Goal: Information Seeking & Learning: Find contact information

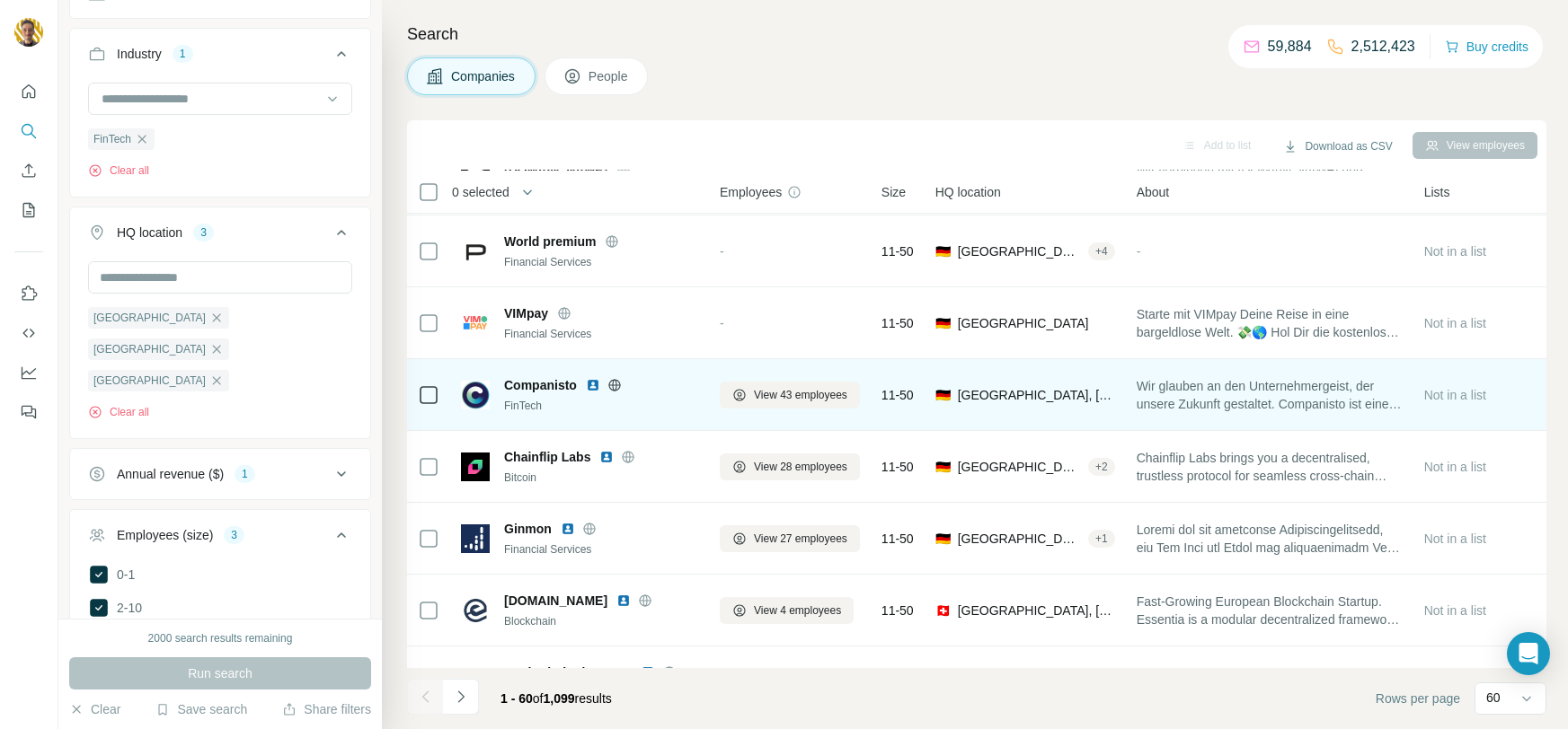
scroll to position [3345, 0]
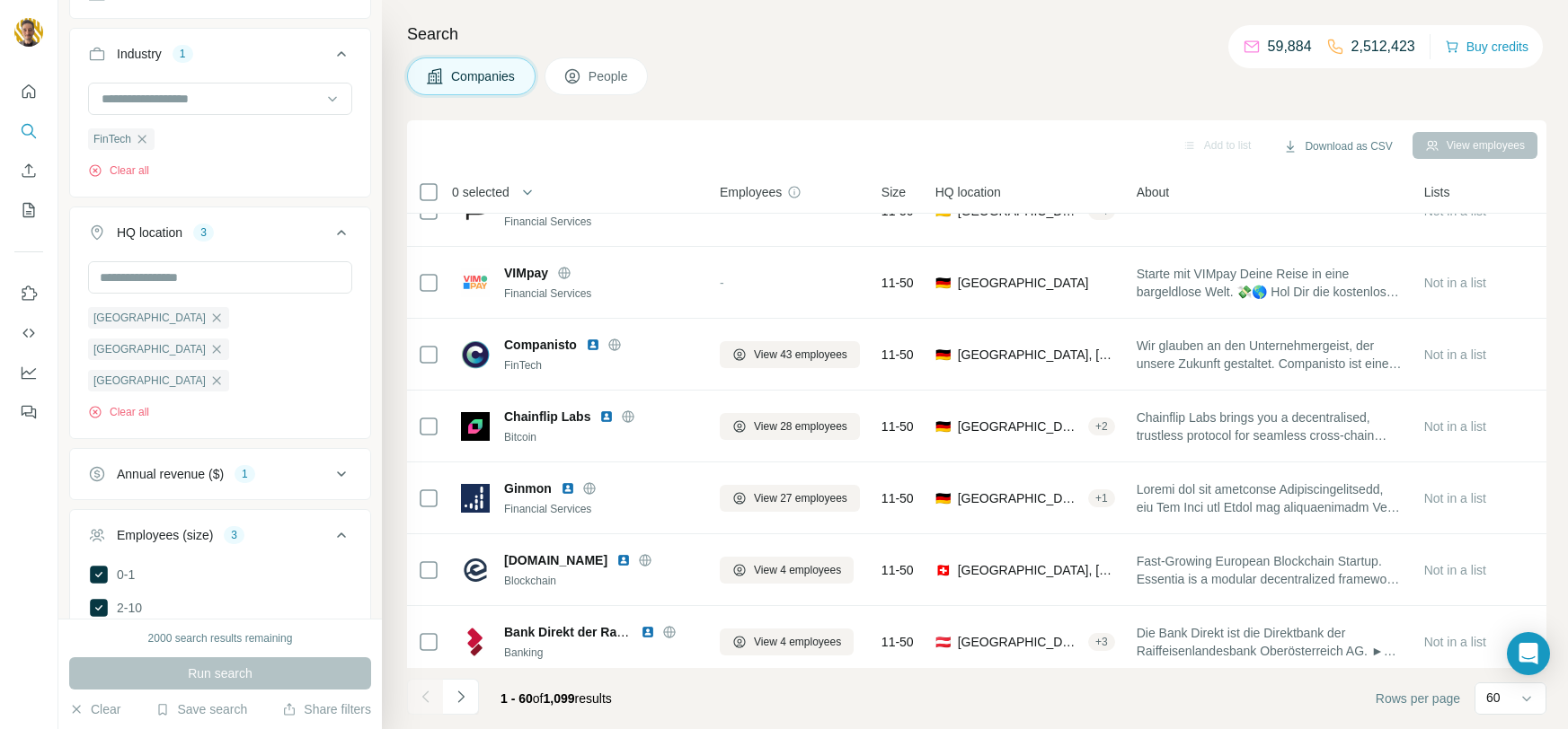
click at [590, 481] on icon at bounding box center [589, 488] width 14 height 14
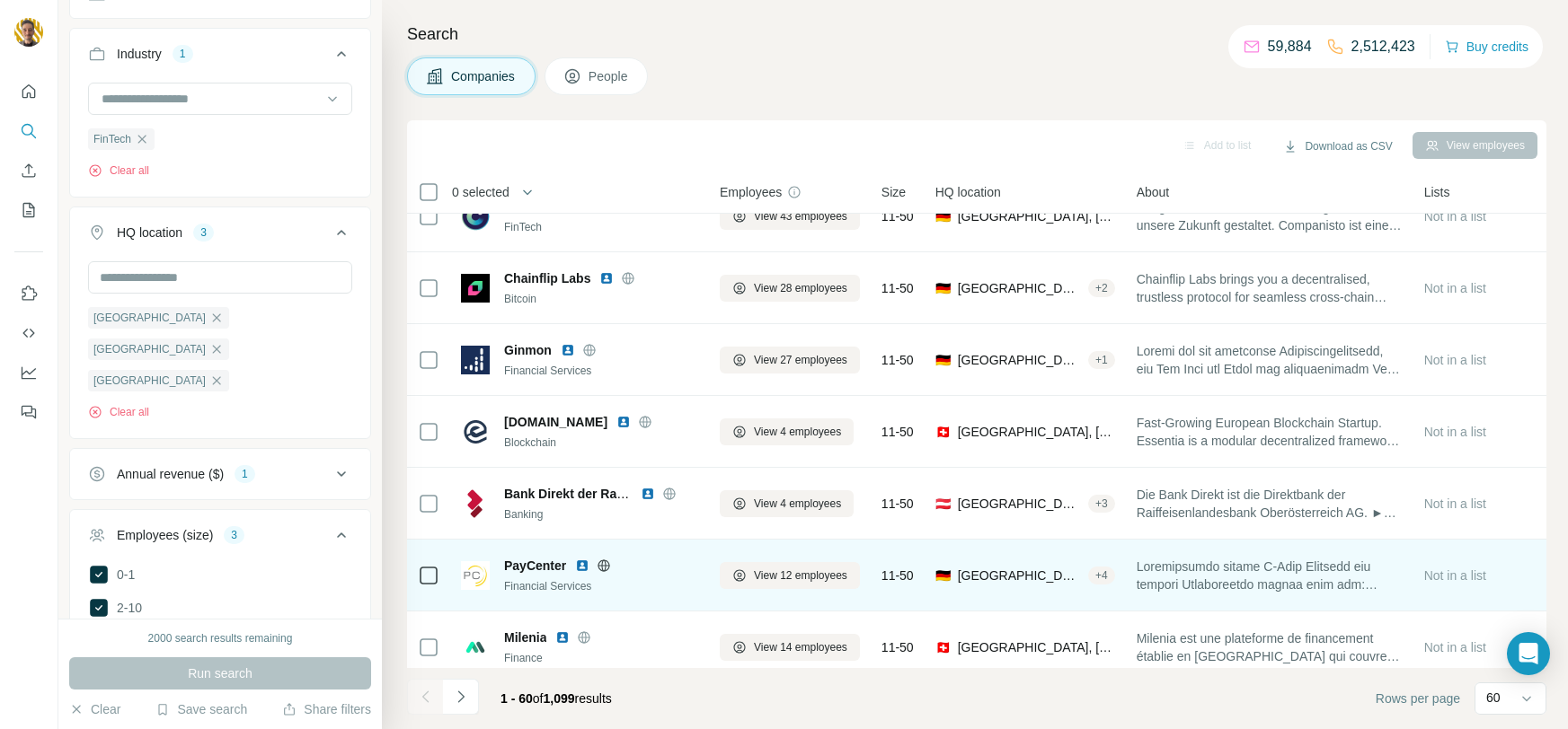
scroll to position [3553, 0]
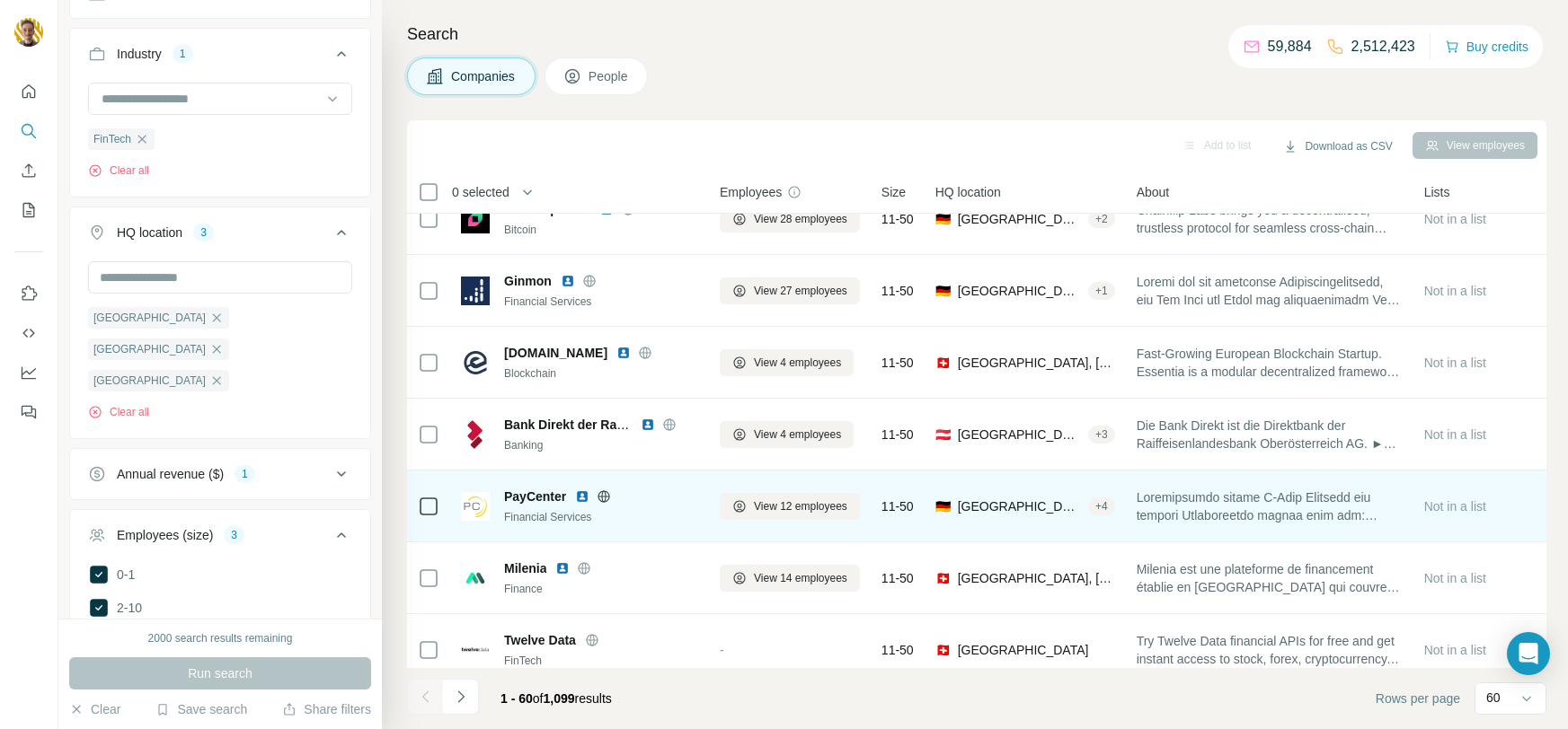
click at [605, 496] on icon at bounding box center [605, 496] width 12 height 1
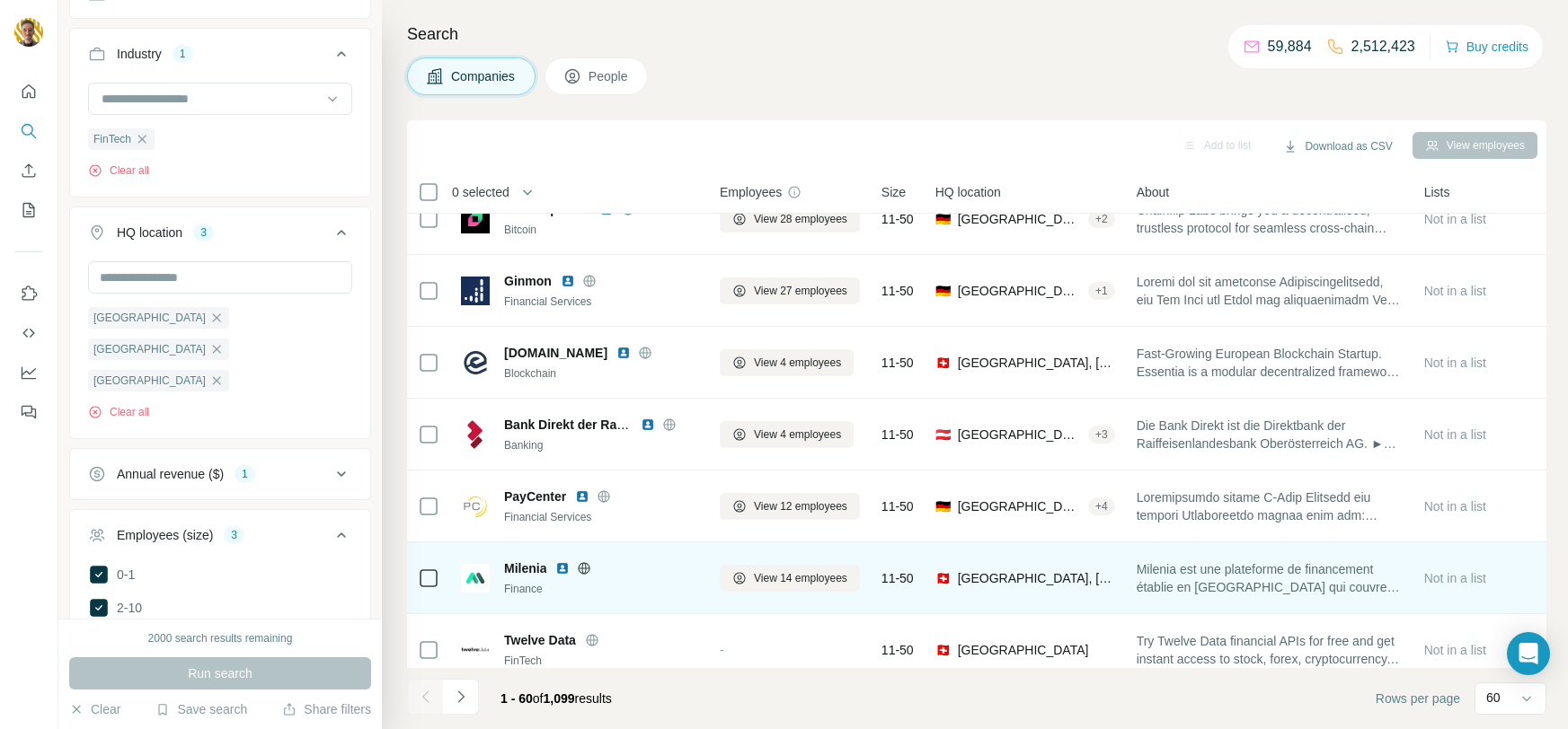
click at [588, 568] on icon at bounding box center [584, 569] width 14 height 14
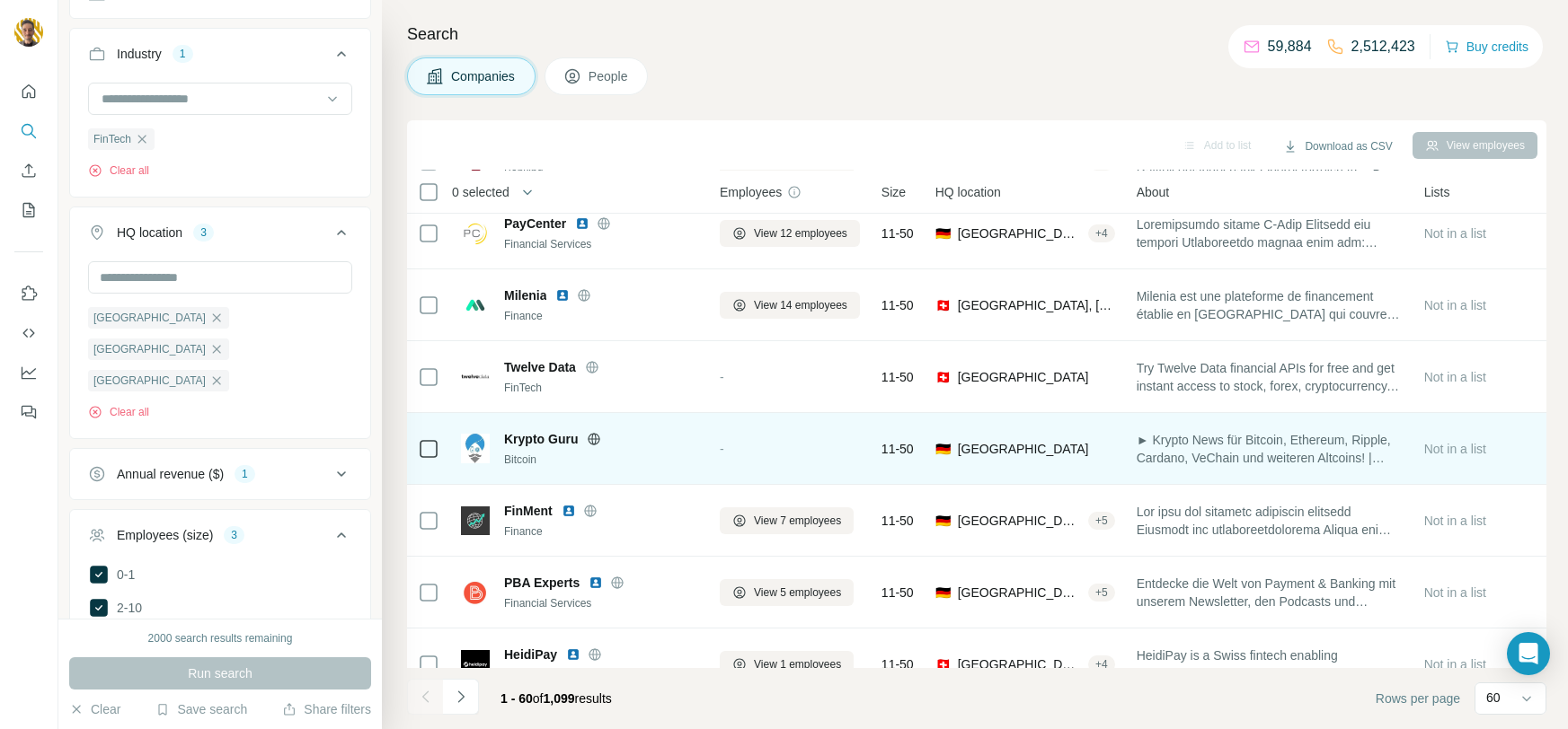
scroll to position [3857, 0]
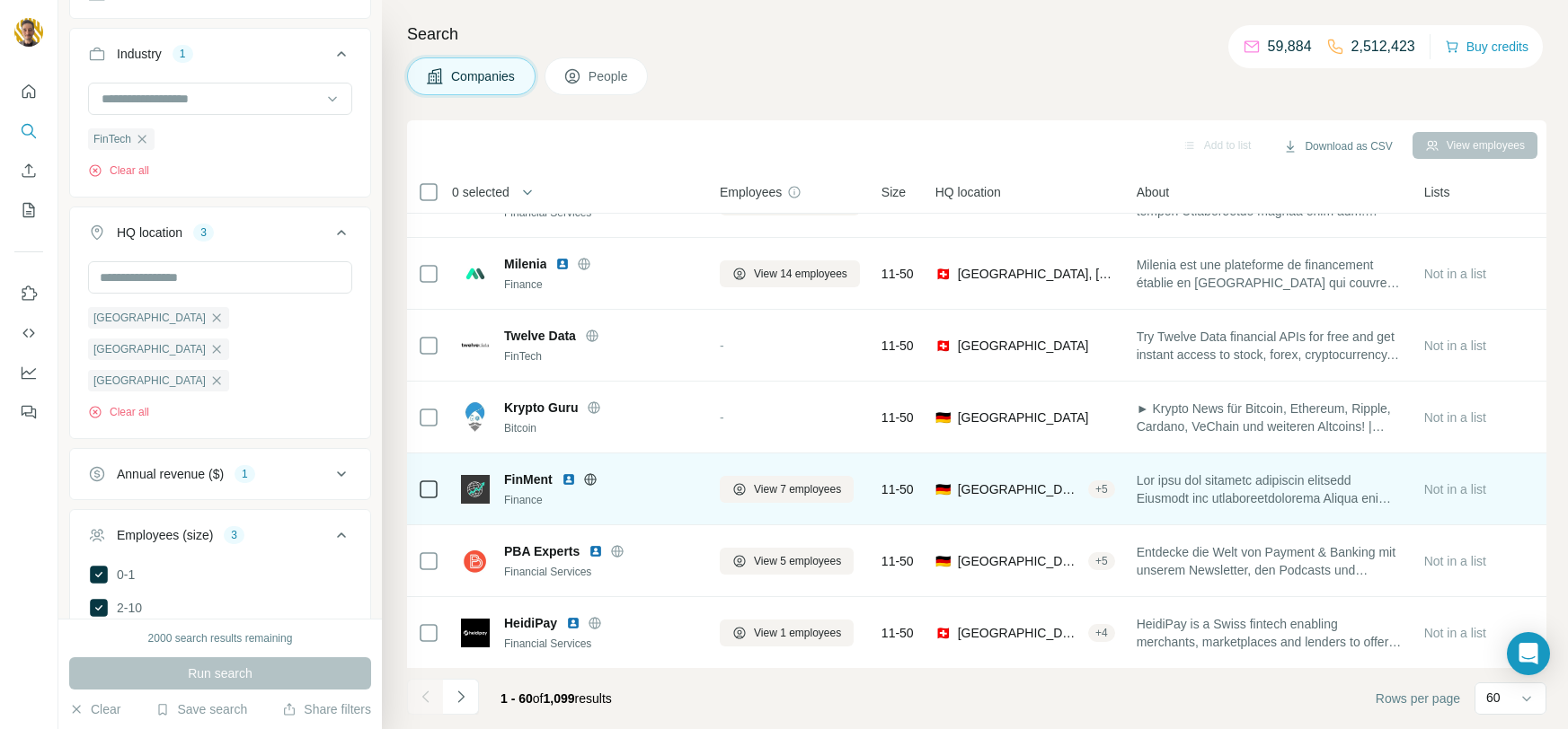
click at [593, 480] on icon at bounding box center [590, 479] width 14 height 14
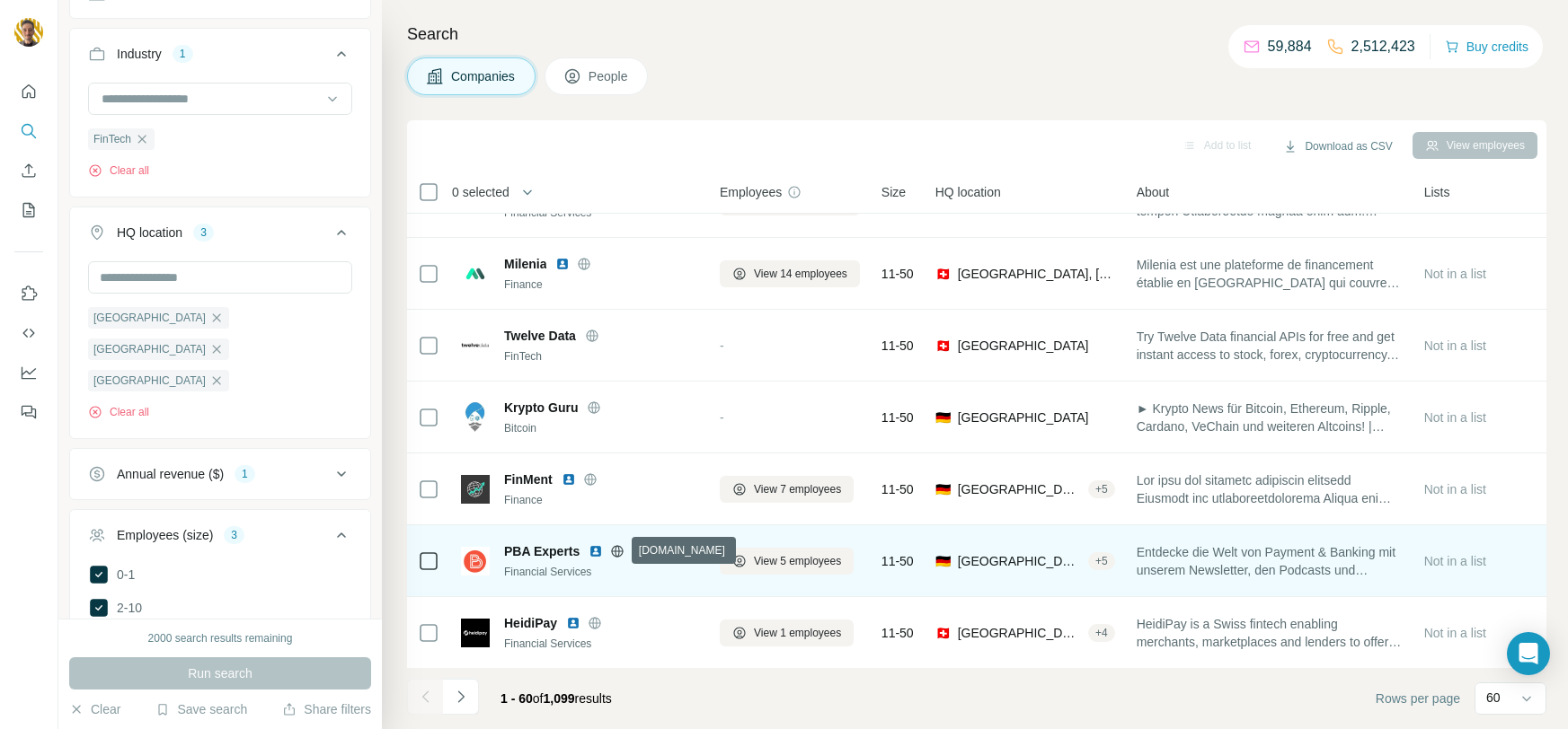
click at [621, 549] on icon at bounding box center [617, 551] width 14 height 14
click at [765, 559] on span "View 5 employees" at bounding box center [798, 561] width 88 height 16
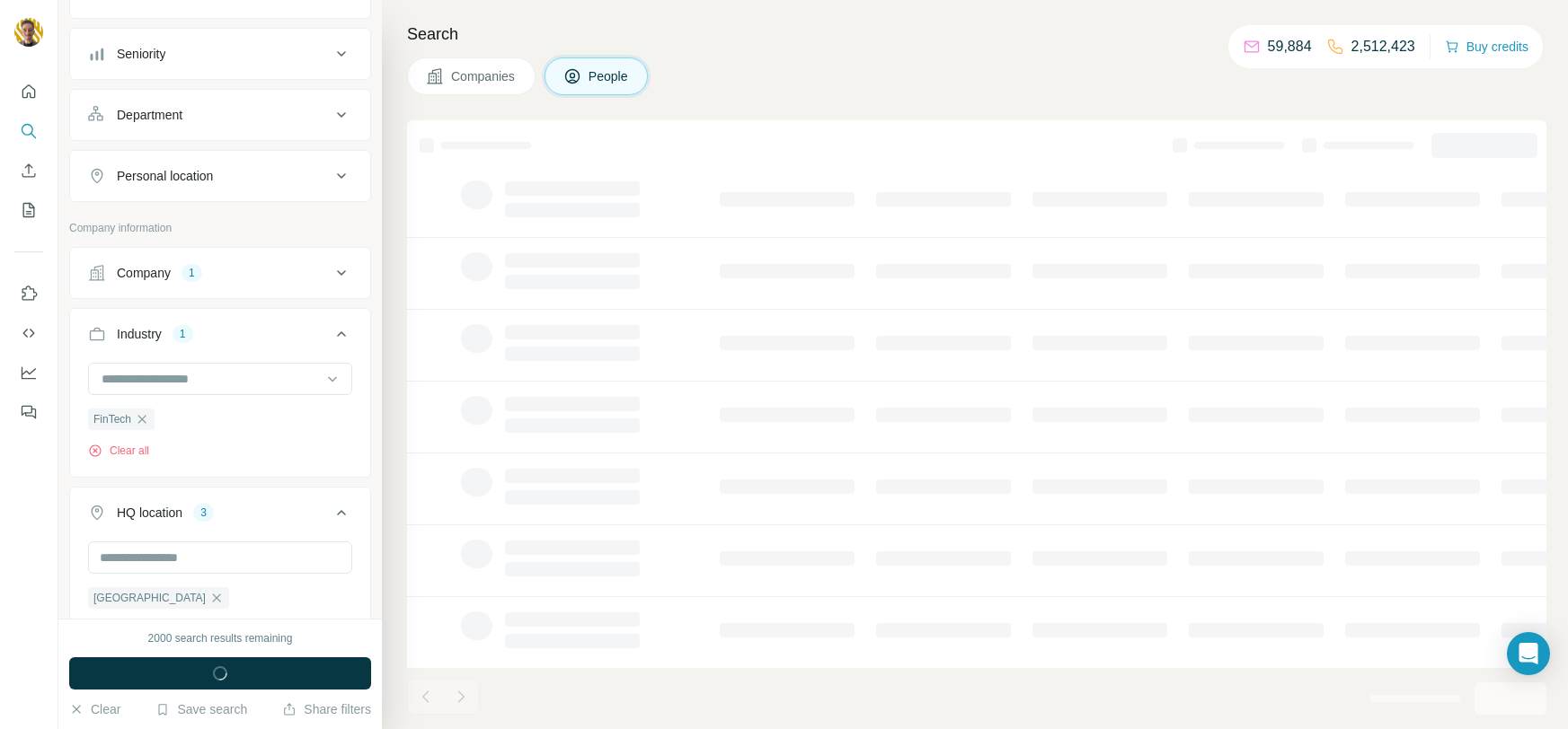
scroll to position [456, 0]
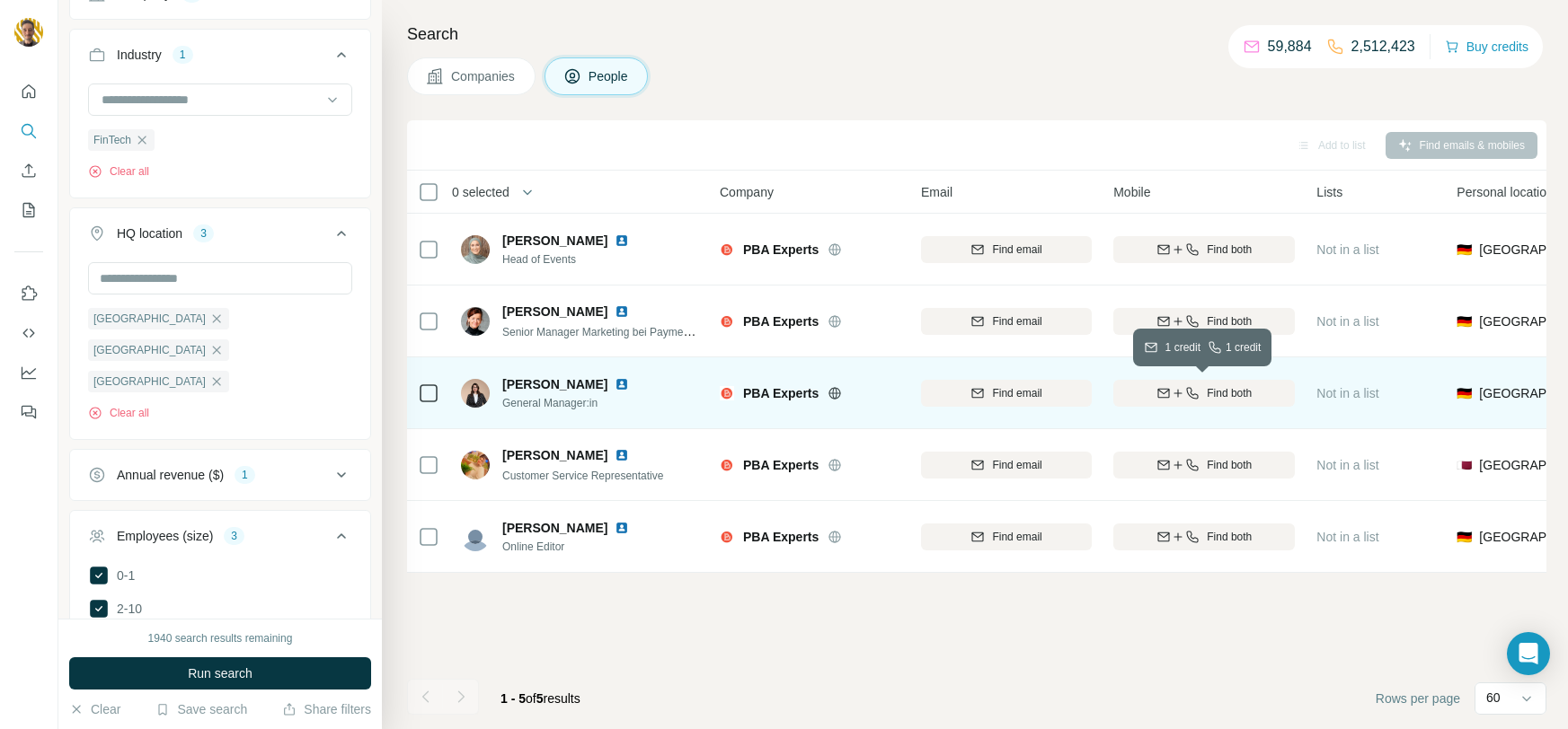
click at [1232, 396] on span "Find both" at bounding box center [1229, 393] width 45 height 16
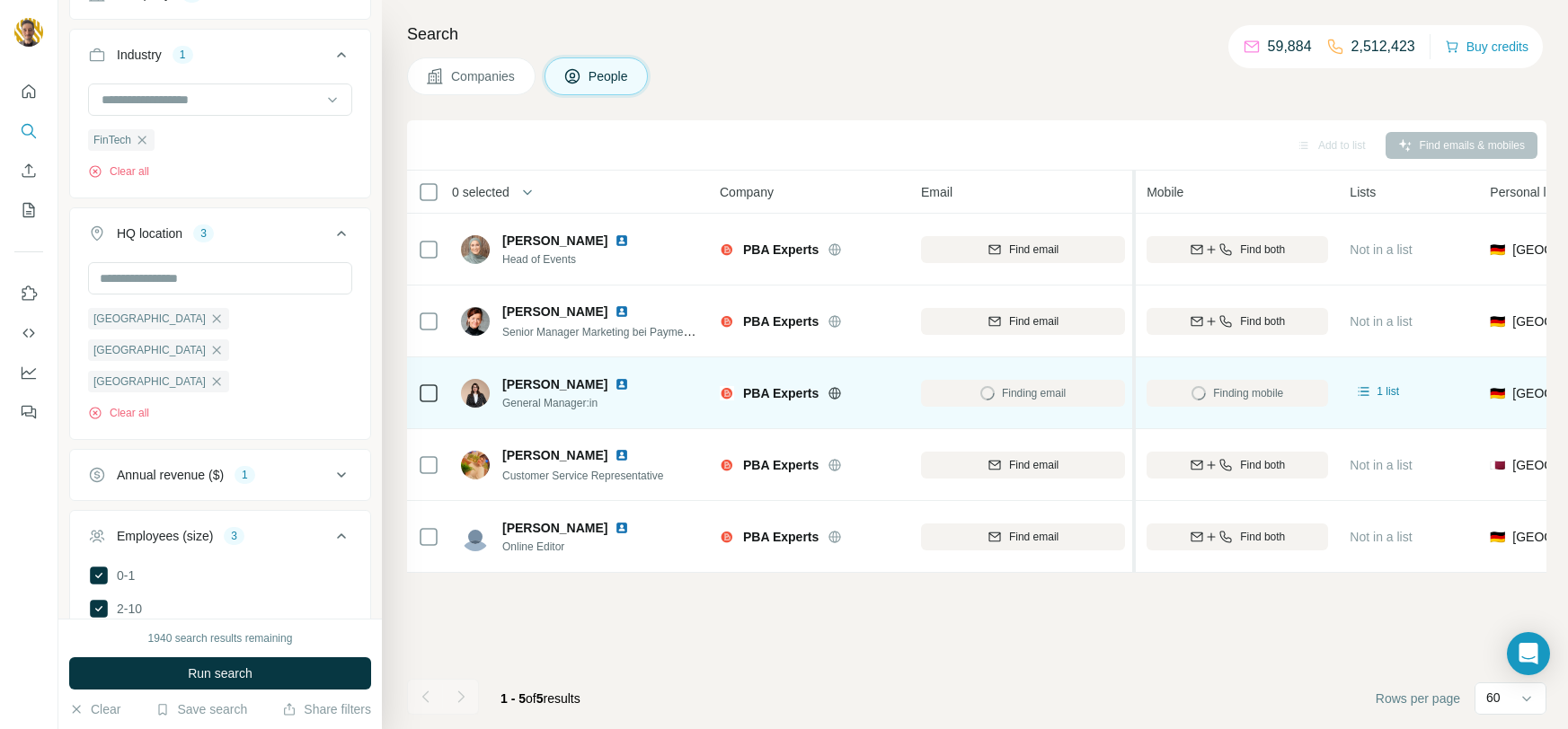
drag, startPoint x: 1097, startPoint y: 192, endPoint x: 1136, endPoint y: 190, distance: 39.1
click at [0, 0] on tr "0 selected People Company Email Mobile Lists Personal location Seniority Depart…" at bounding box center [0, 0] width 0 height 0
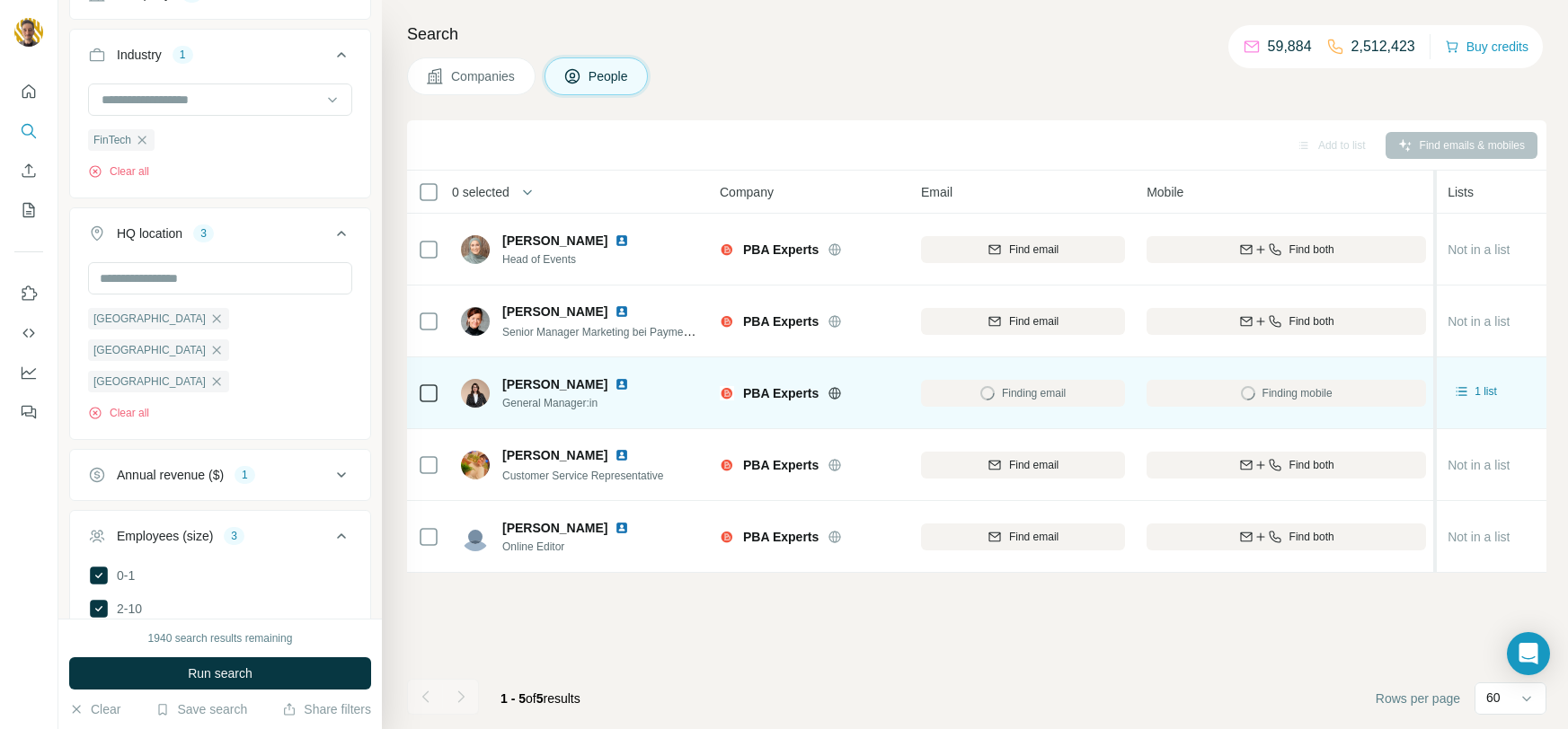
drag, startPoint x: 1337, startPoint y: 188, endPoint x: 1437, endPoint y: 190, distance: 100.0
click at [0, 0] on tr "0 selected People Company Email Mobile Lists Personal location Seniority Depart…" at bounding box center [0, 0] width 0 height 0
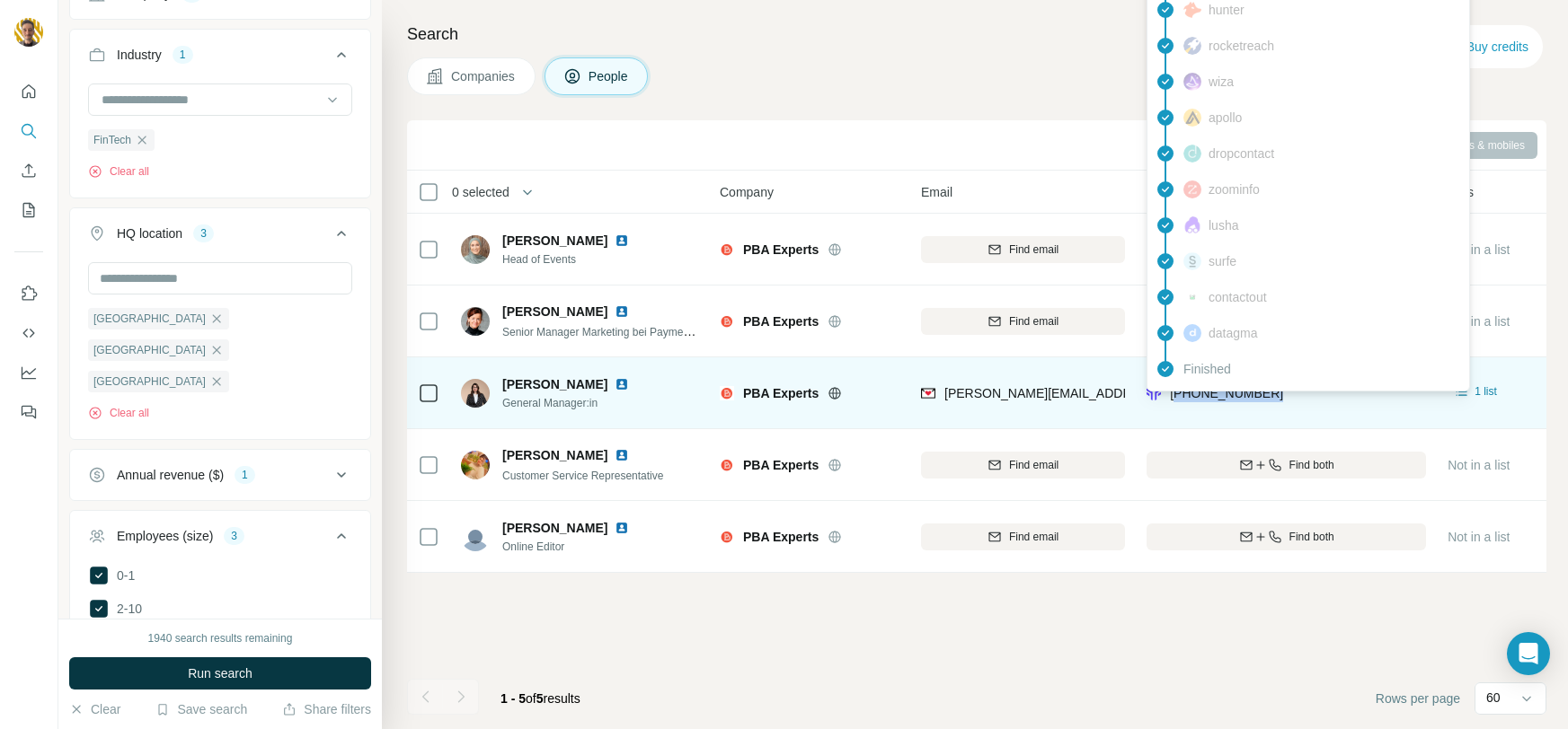
drag, startPoint x: 1281, startPoint y: 400, endPoint x: 1176, endPoint y: 397, distance: 105.0
click at [1176, 397] on span "[PHONE_NUMBER]" at bounding box center [1227, 394] width 113 height 18
copy span "4917661370529"
click at [1036, 410] on div "[PERSON_NAME][EMAIL_ADDRESS][DOMAIN_NAME]" at bounding box center [1023, 393] width 204 height 50
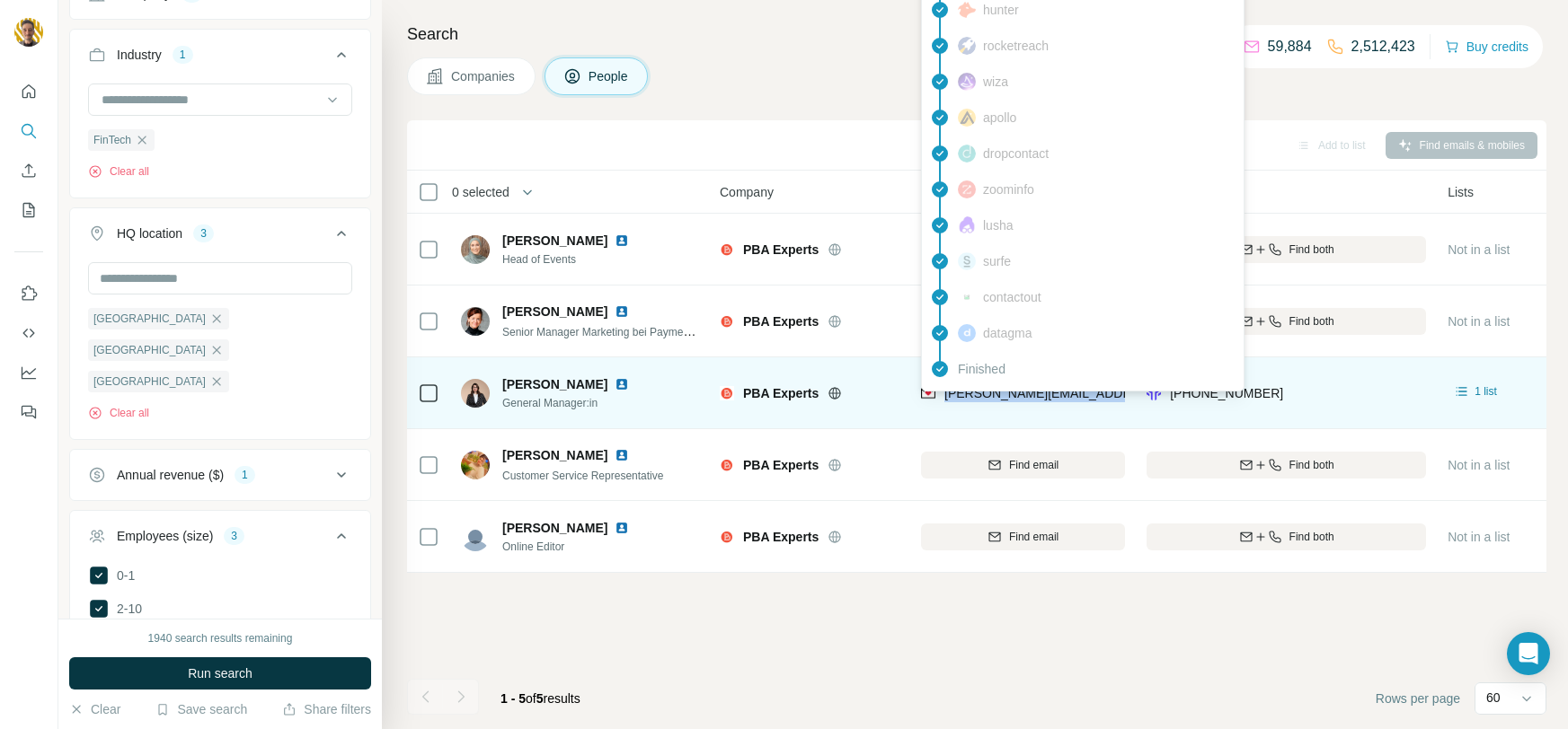
drag, startPoint x: 943, startPoint y: 407, endPoint x: 1115, endPoint y: 396, distance: 172.4
click at [1115, 396] on div "[PERSON_NAME][EMAIL_ADDRESS][DOMAIN_NAME]" at bounding box center [1023, 393] width 204 height 50
copy span "[PERSON_NAME]."
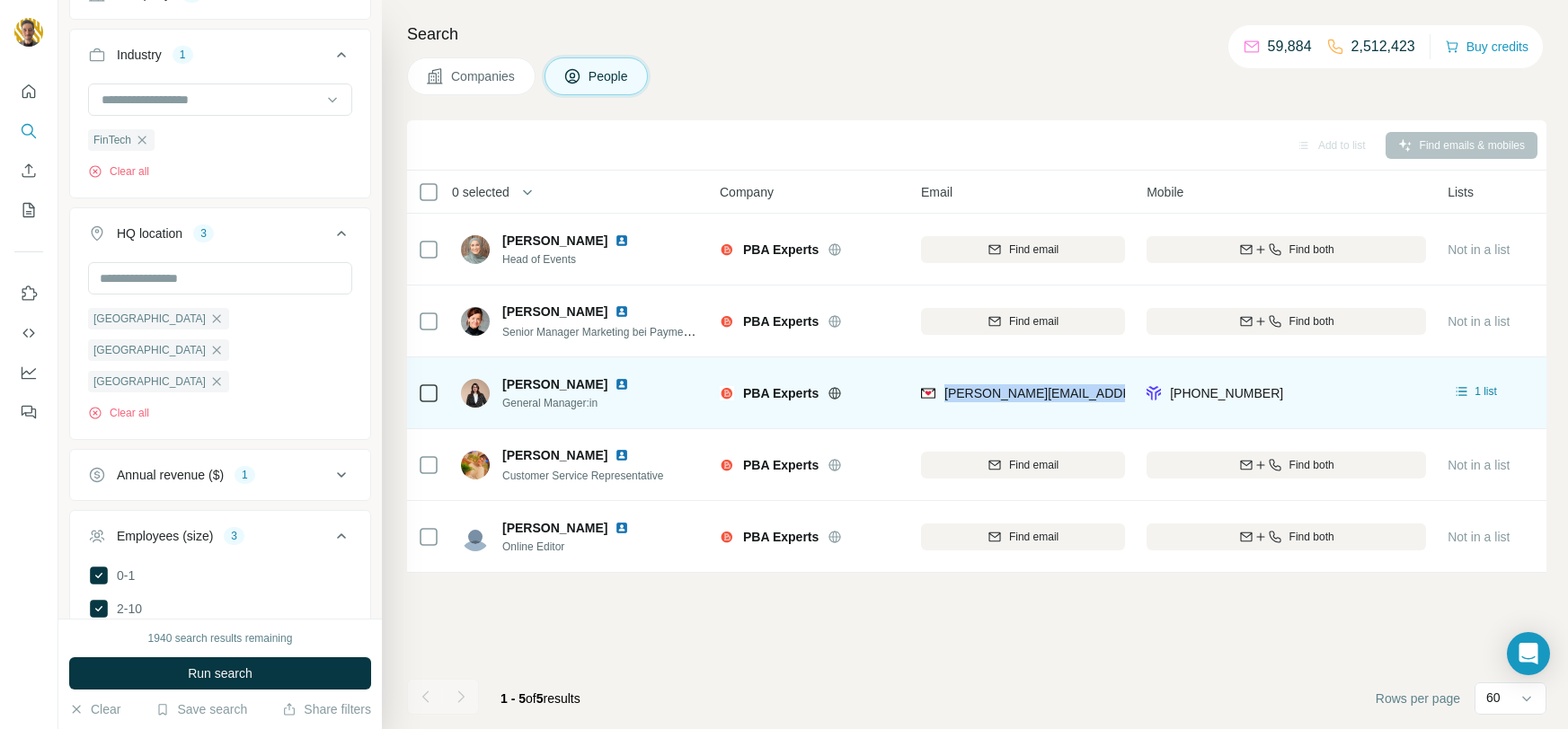
click at [615, 387] on img at bounding box center [622, 384] width 14 height 14
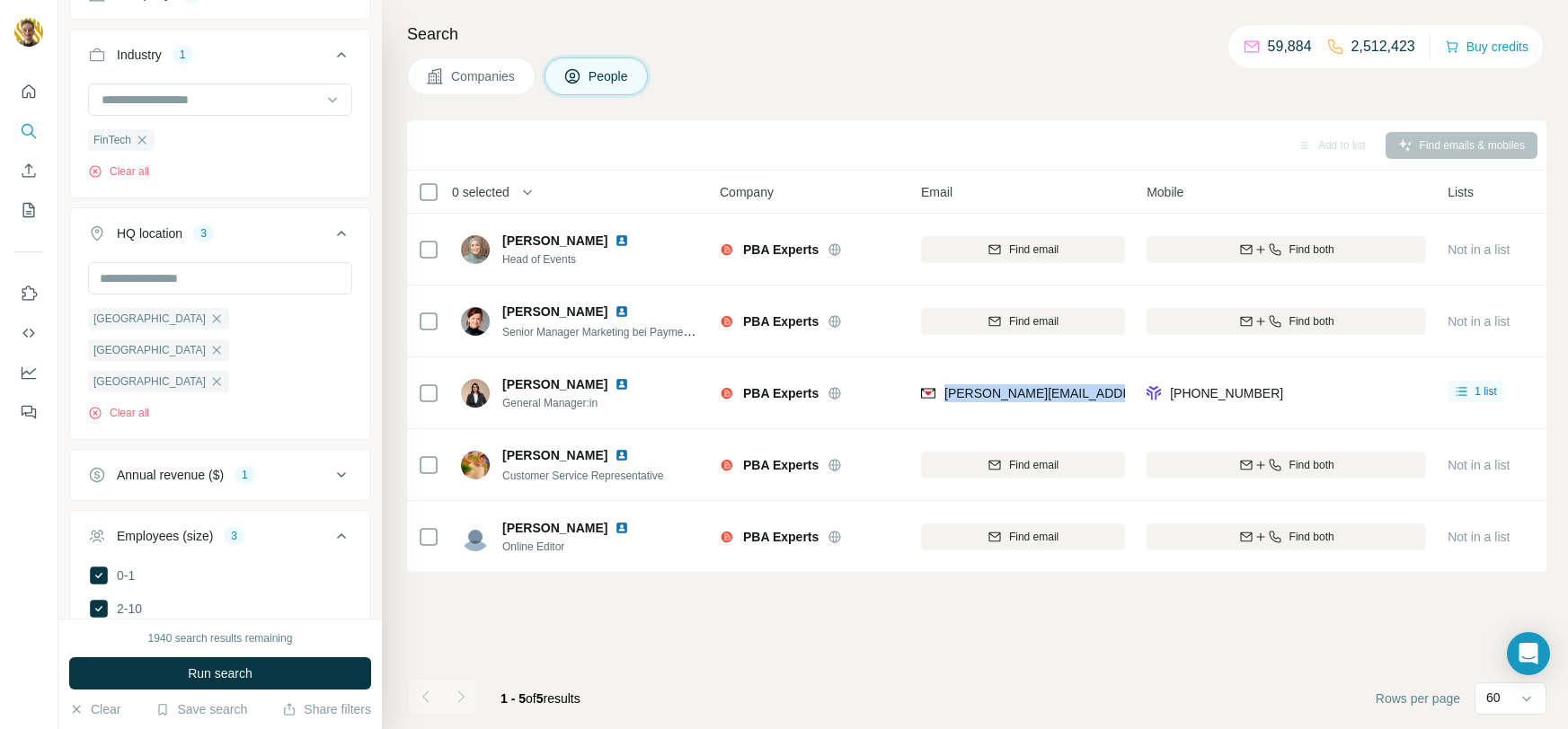
click at [451, 91] on button "Companies" at bounding box center [471, 77] width 128 height 38
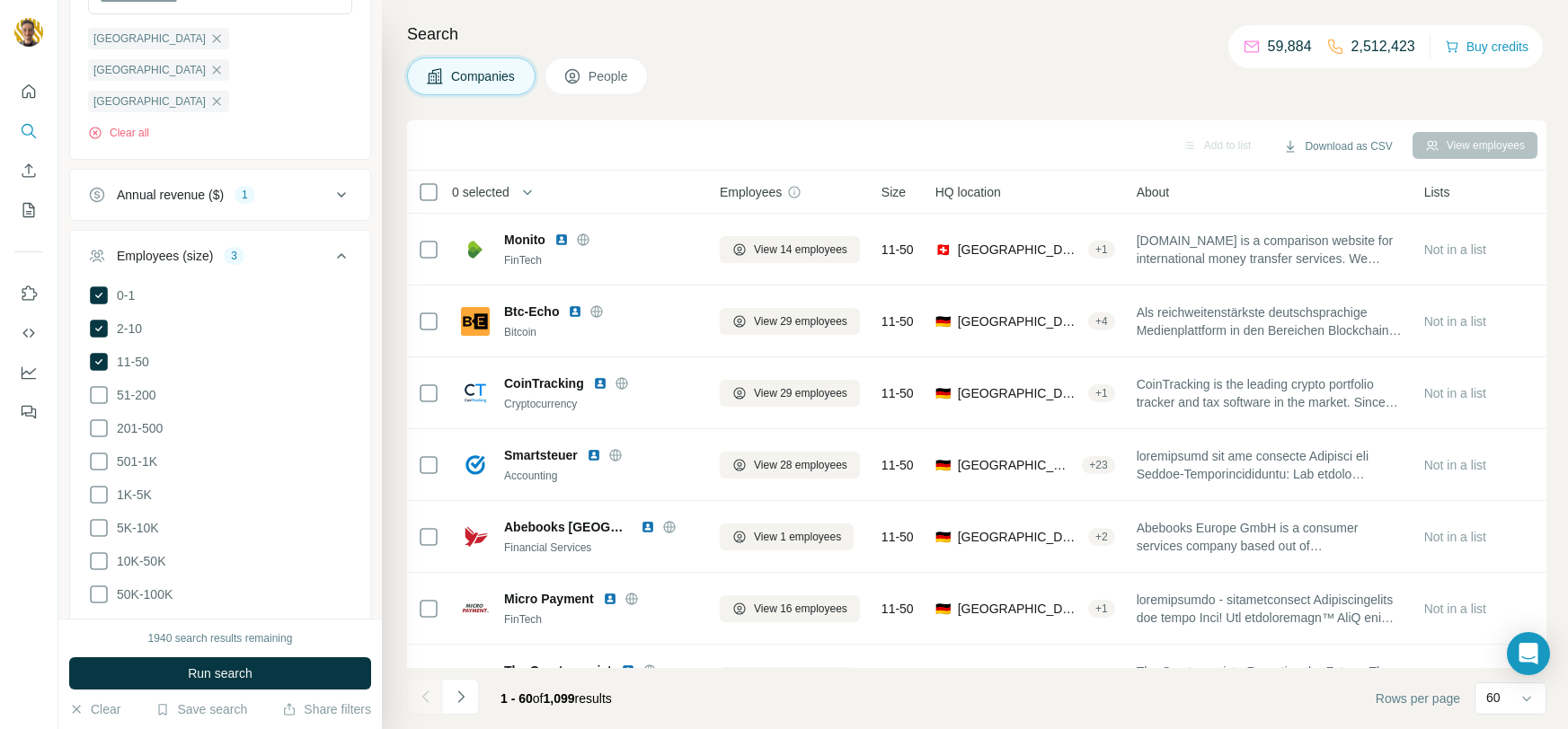
click at [506, 68] on span "Companies" at bounding box center [484, 77] width 66 height 18
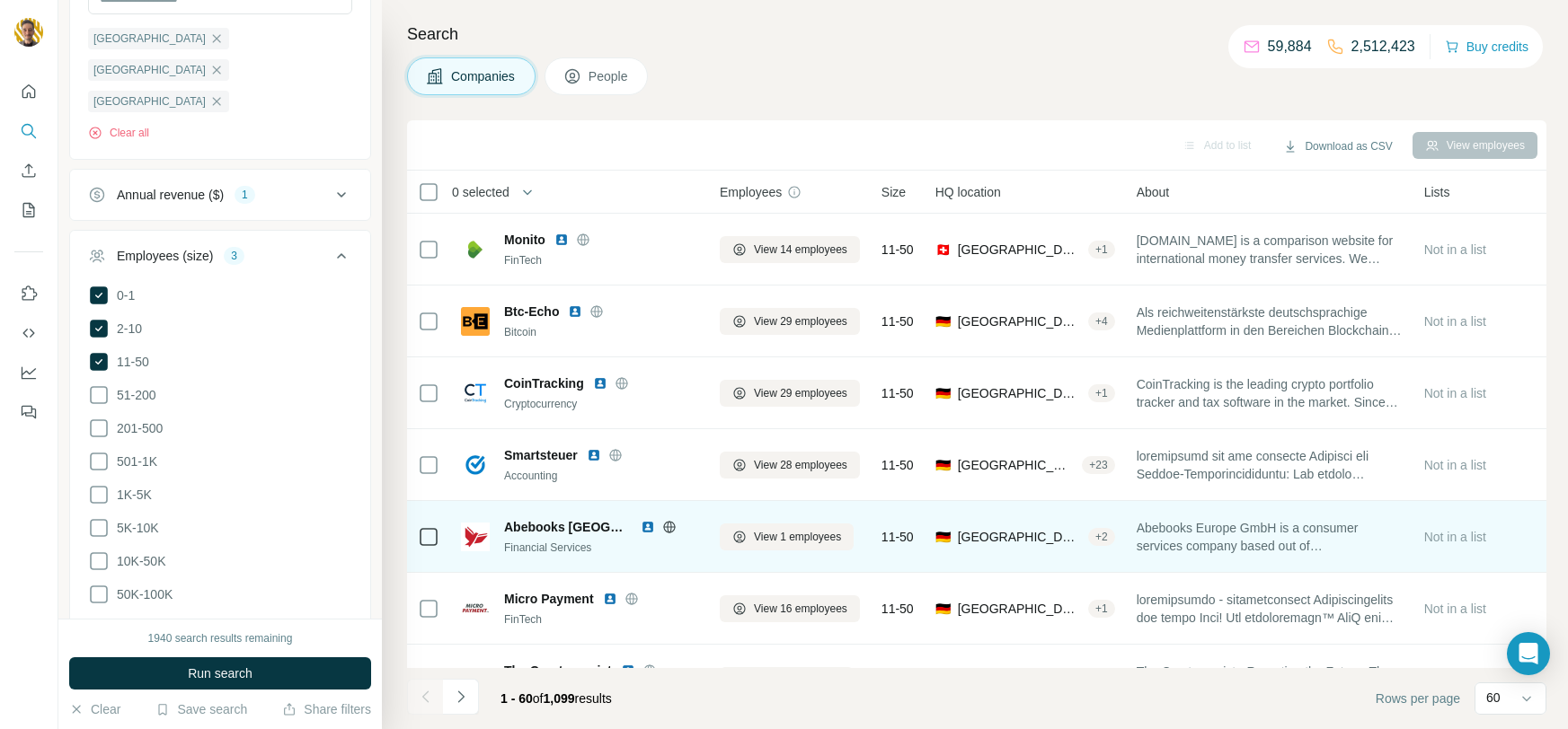
scroll to position [177, 0]
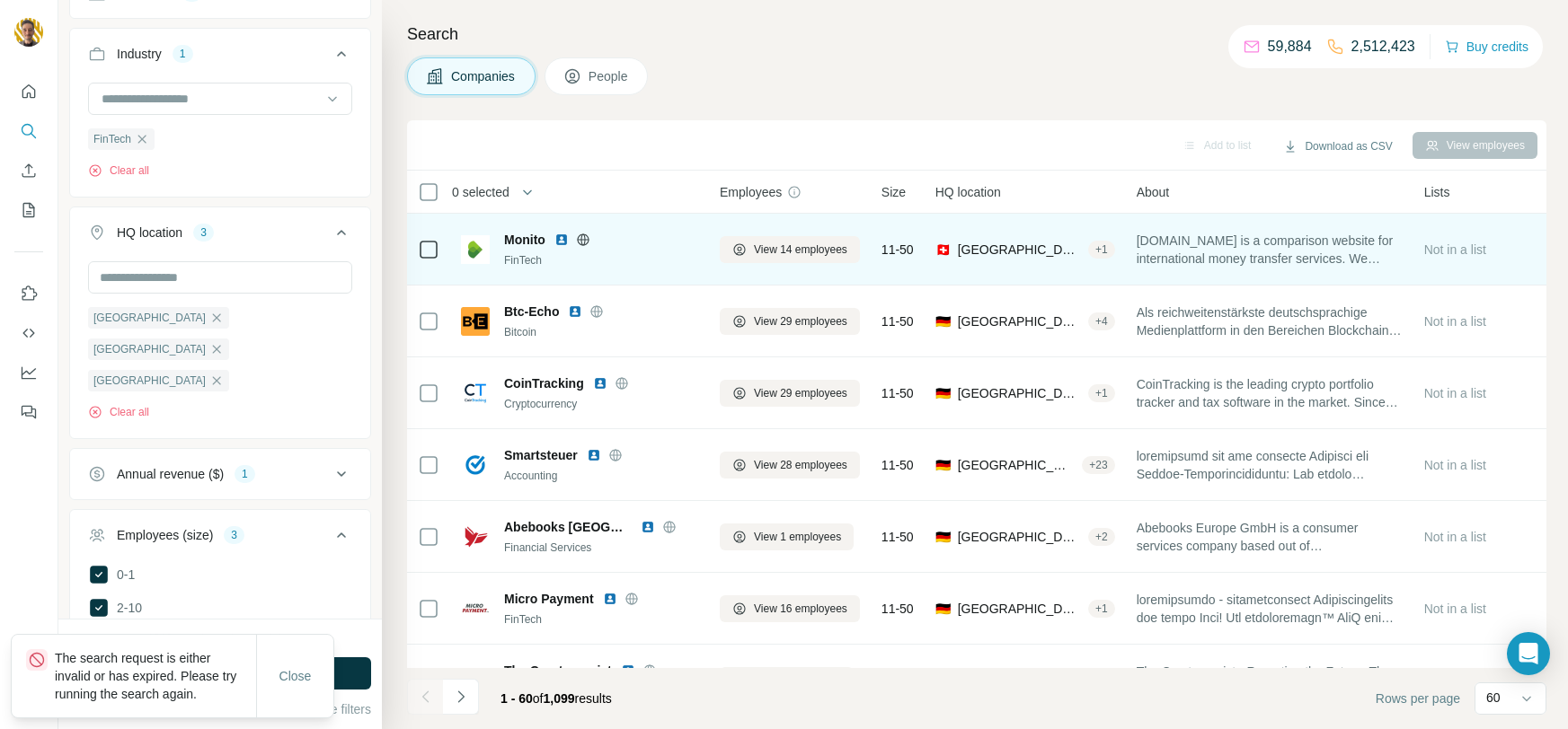
click at [536, 238] on span "Monito" at bounding box center [525, 240] width 42 height 18
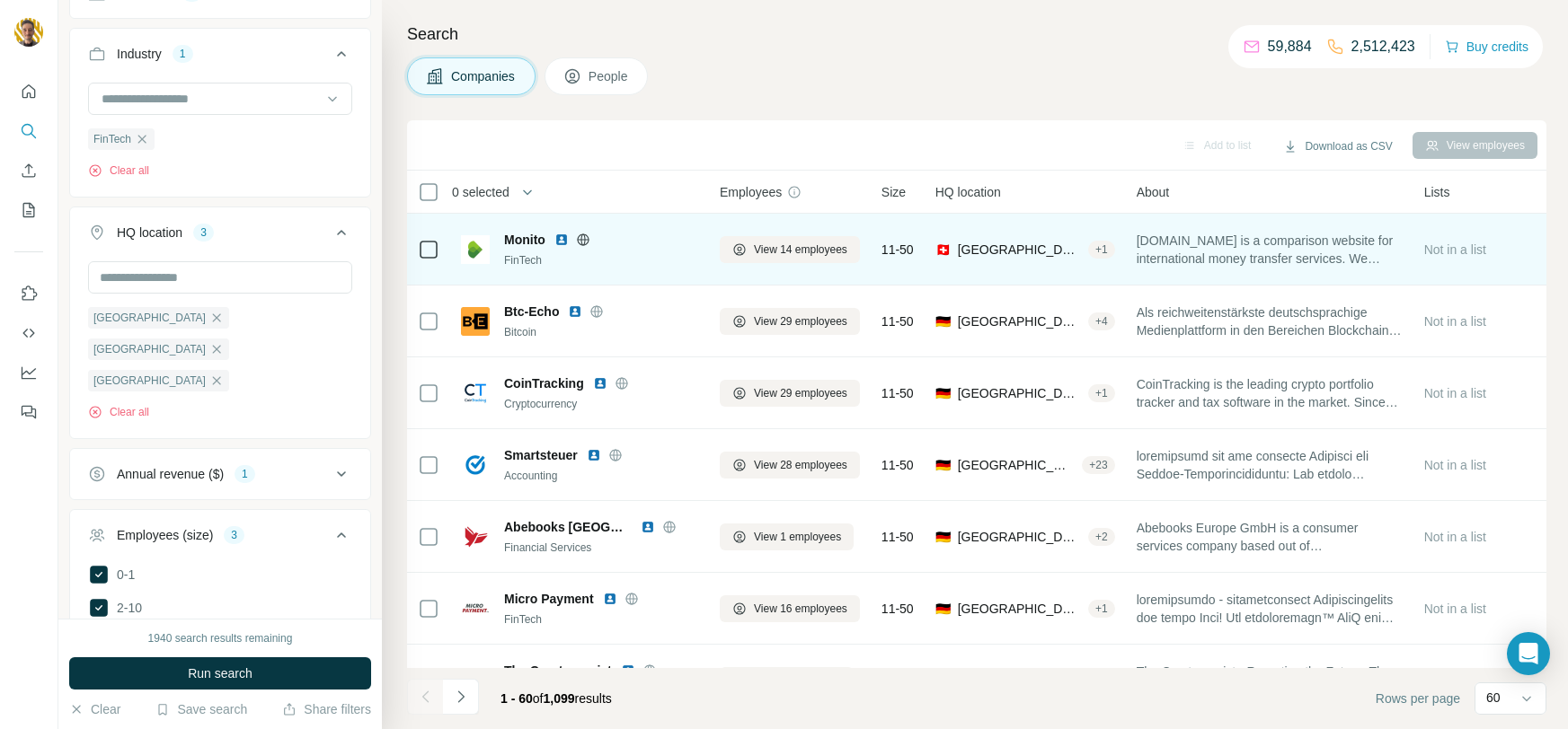
click at [577, 239] on icon at bounding box center [583, 240] width 14 height 14
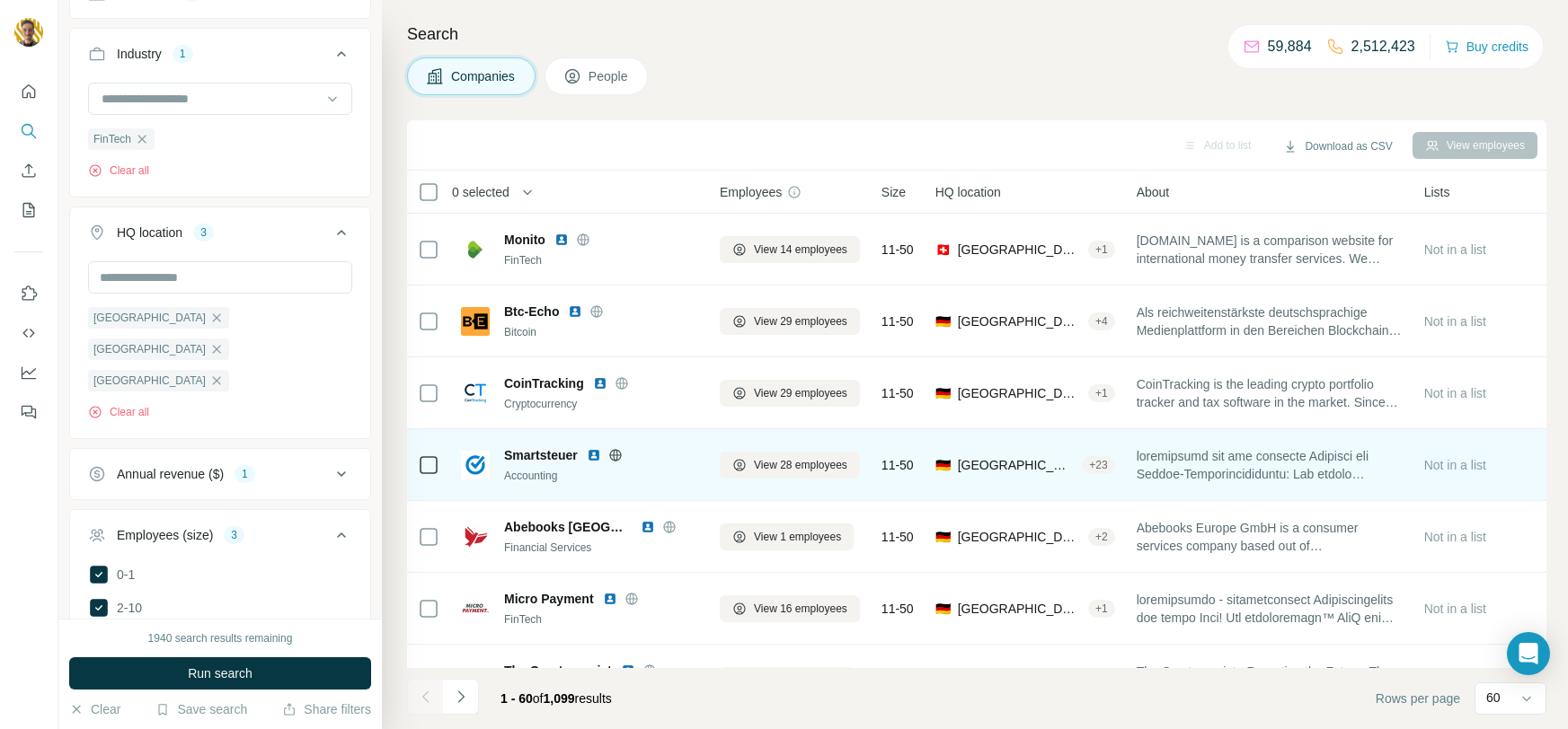
click at [593, 456] on img at bounding box center [594, 456] width 14 height 14
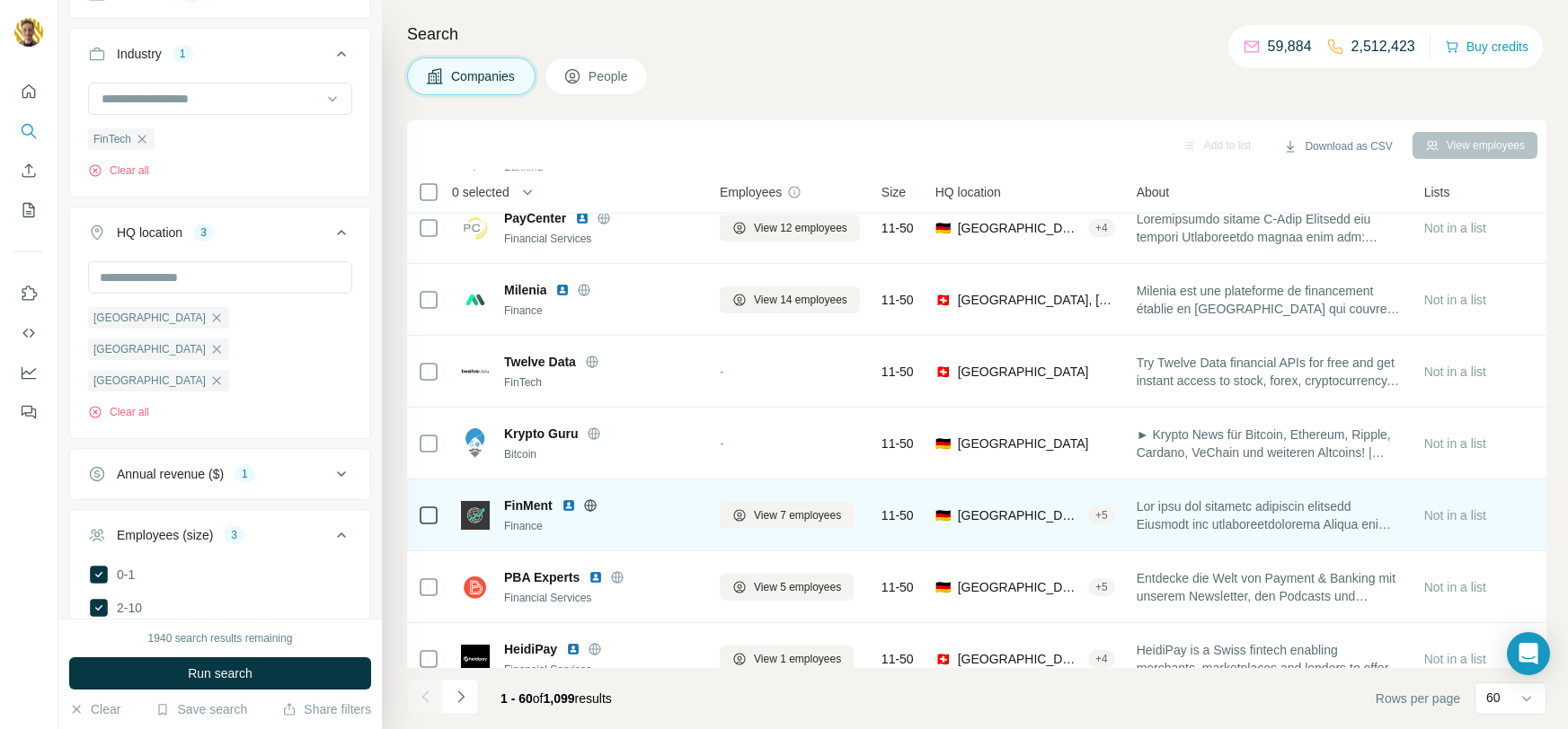
scroll to position [3857, 0]
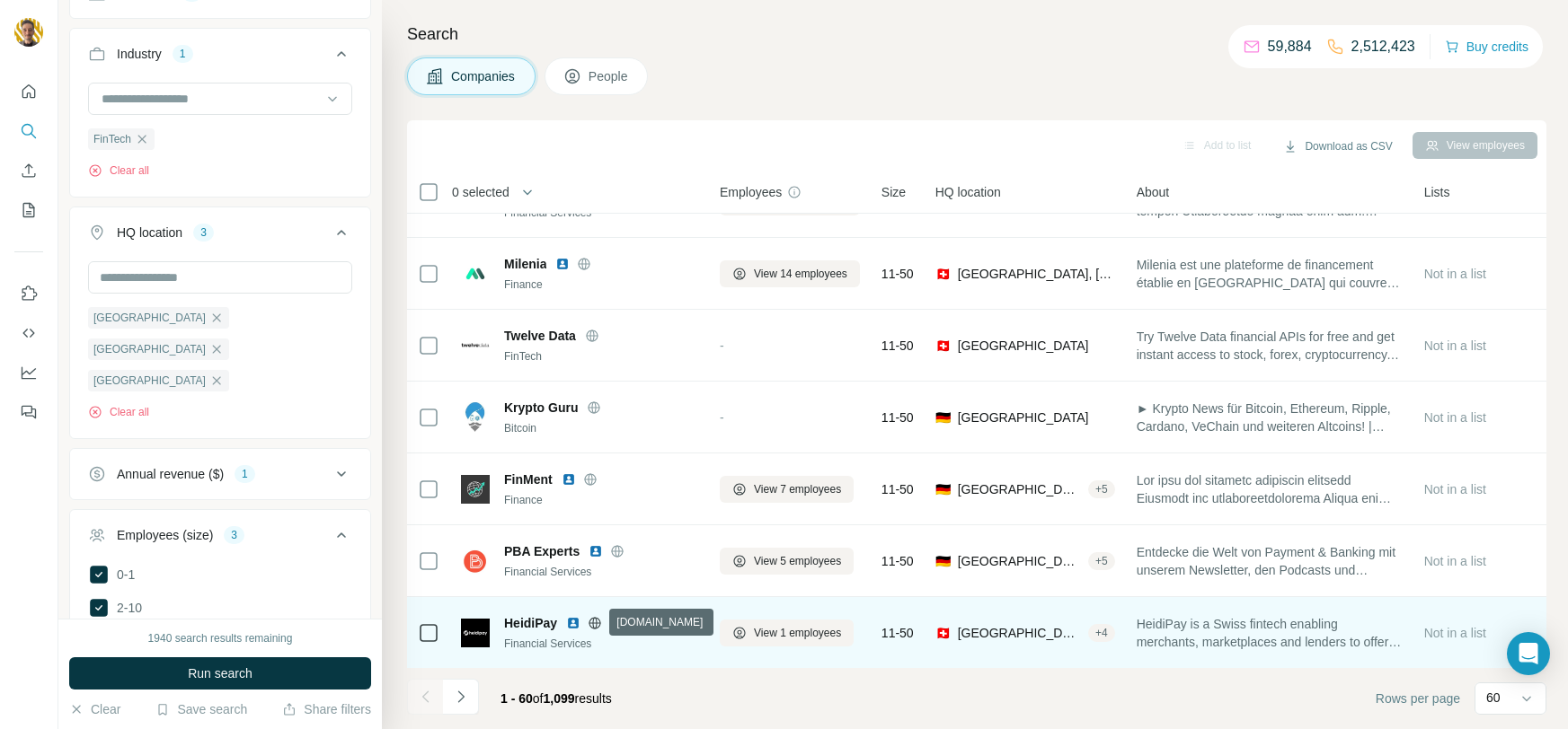
click at [600, 618] on icon at bounding box center [595, 624] width 14 height 14
click at [593, 625] on icon at bounding box center [595, 624] width 5 height 12
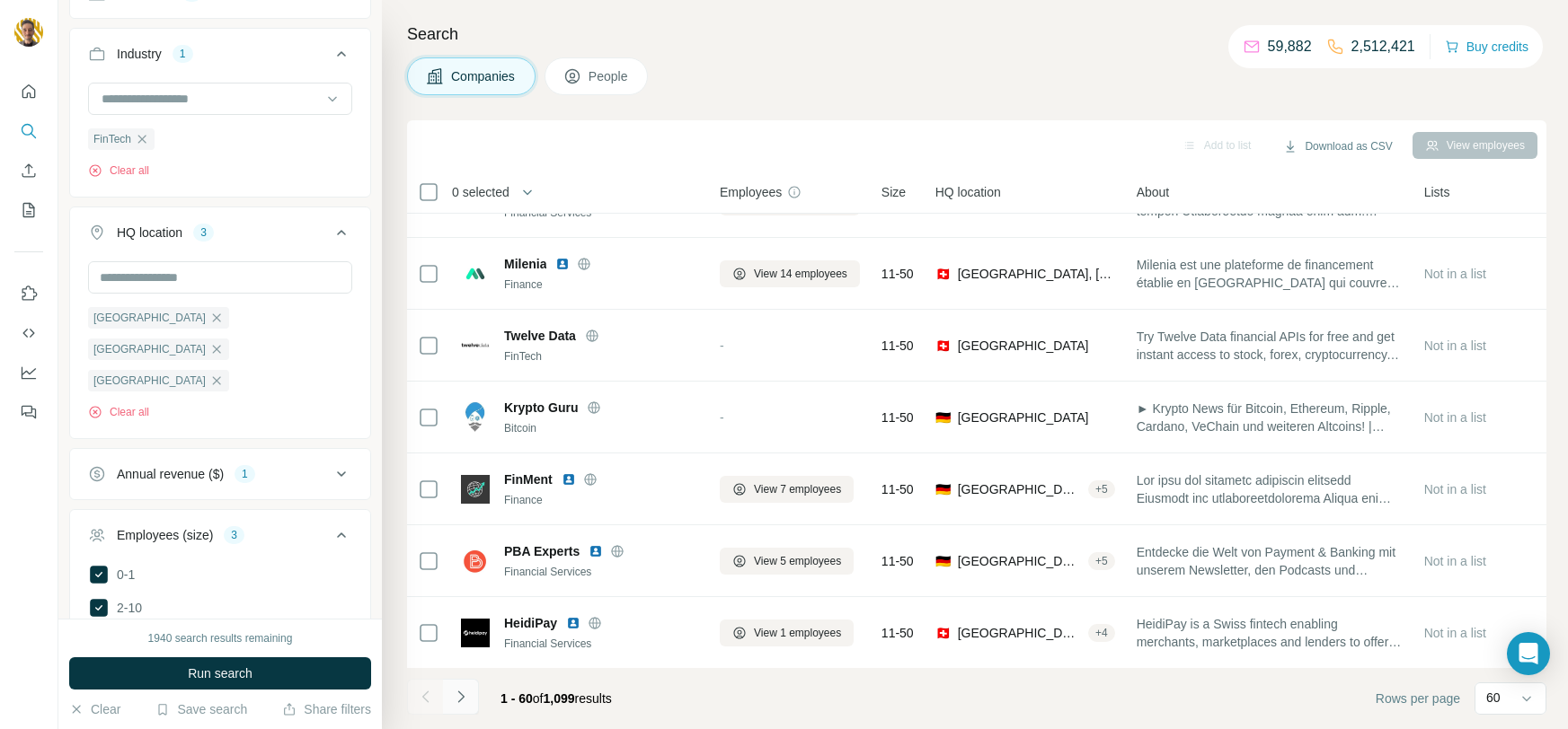
click at [452, 696] on icon "Navigate to next page" at bounding box center [461, 697] width 18 height 18
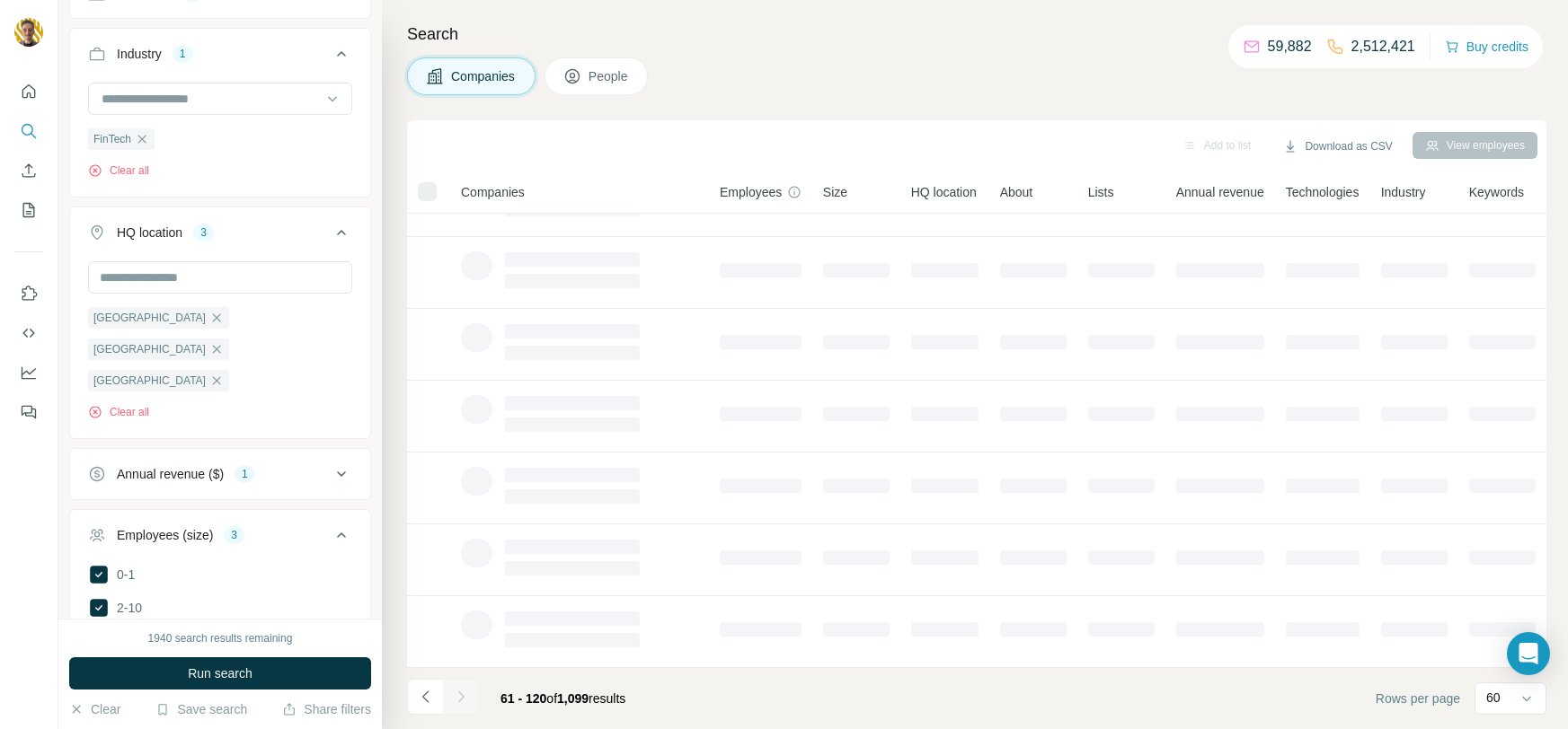
scroll to position [264, 0]
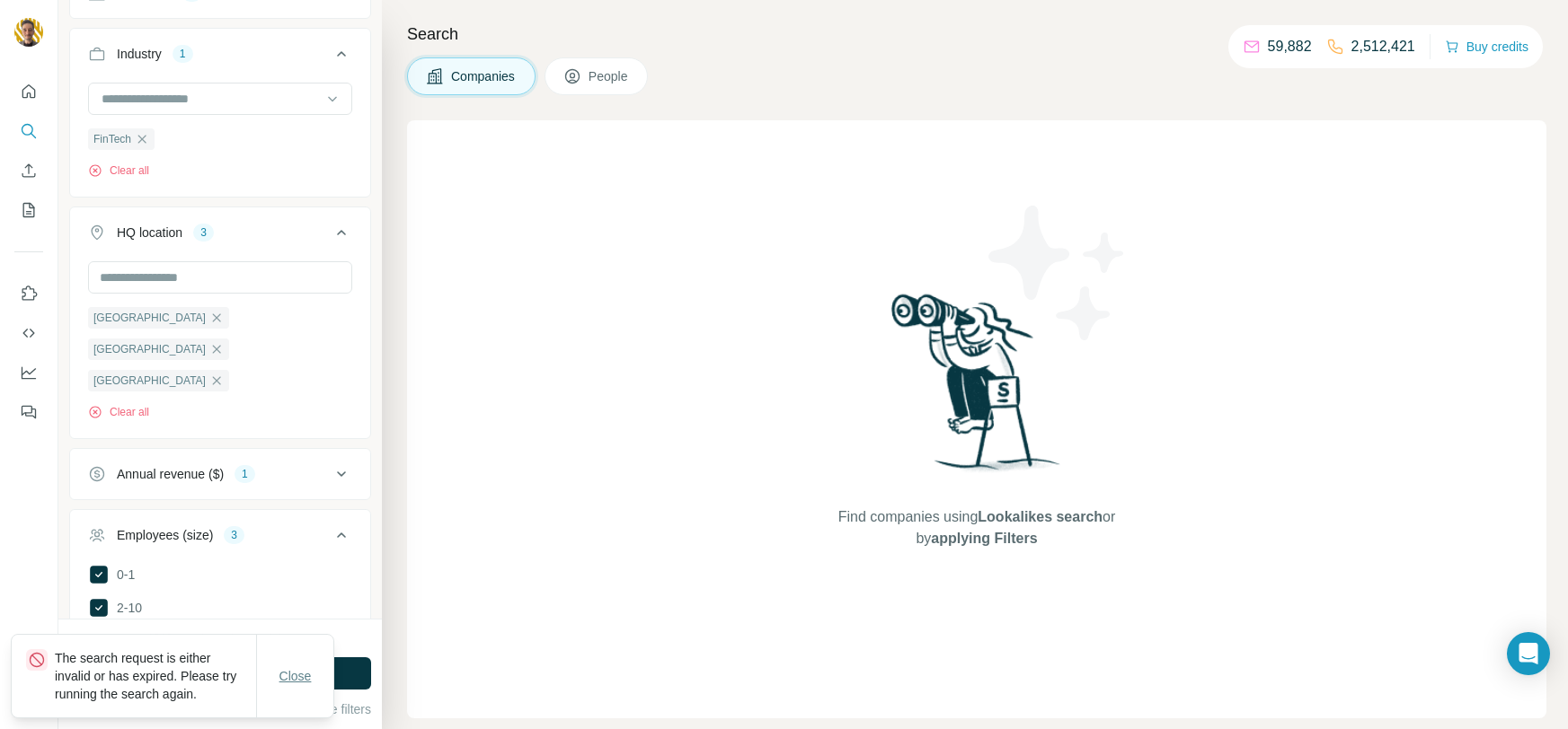
click at [301, 673] on span "Close" at bounding box center [295, 676] width 33 height 18
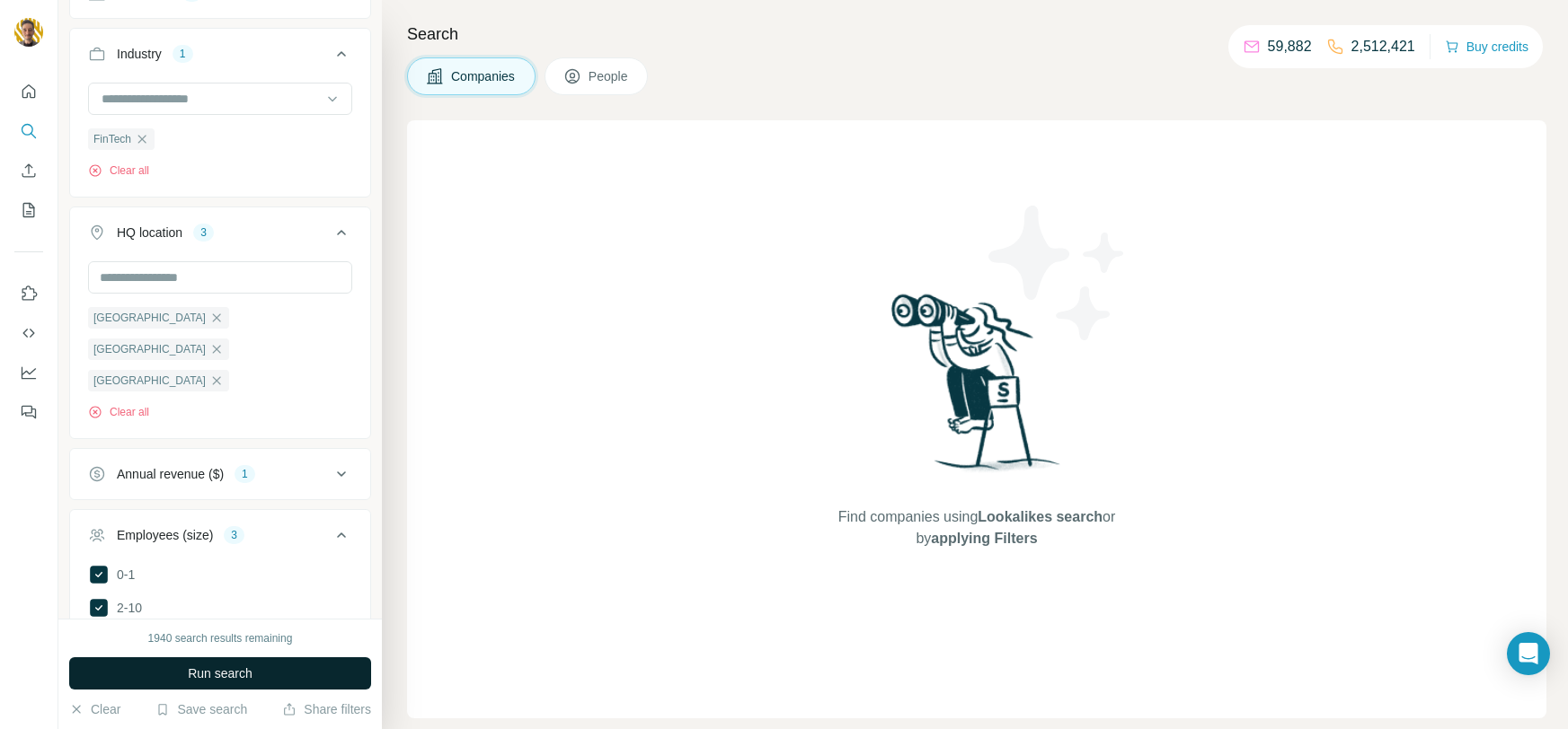
click at [220, 675] on span "Run search" at bounding box center [220, 673] width 65 height 18
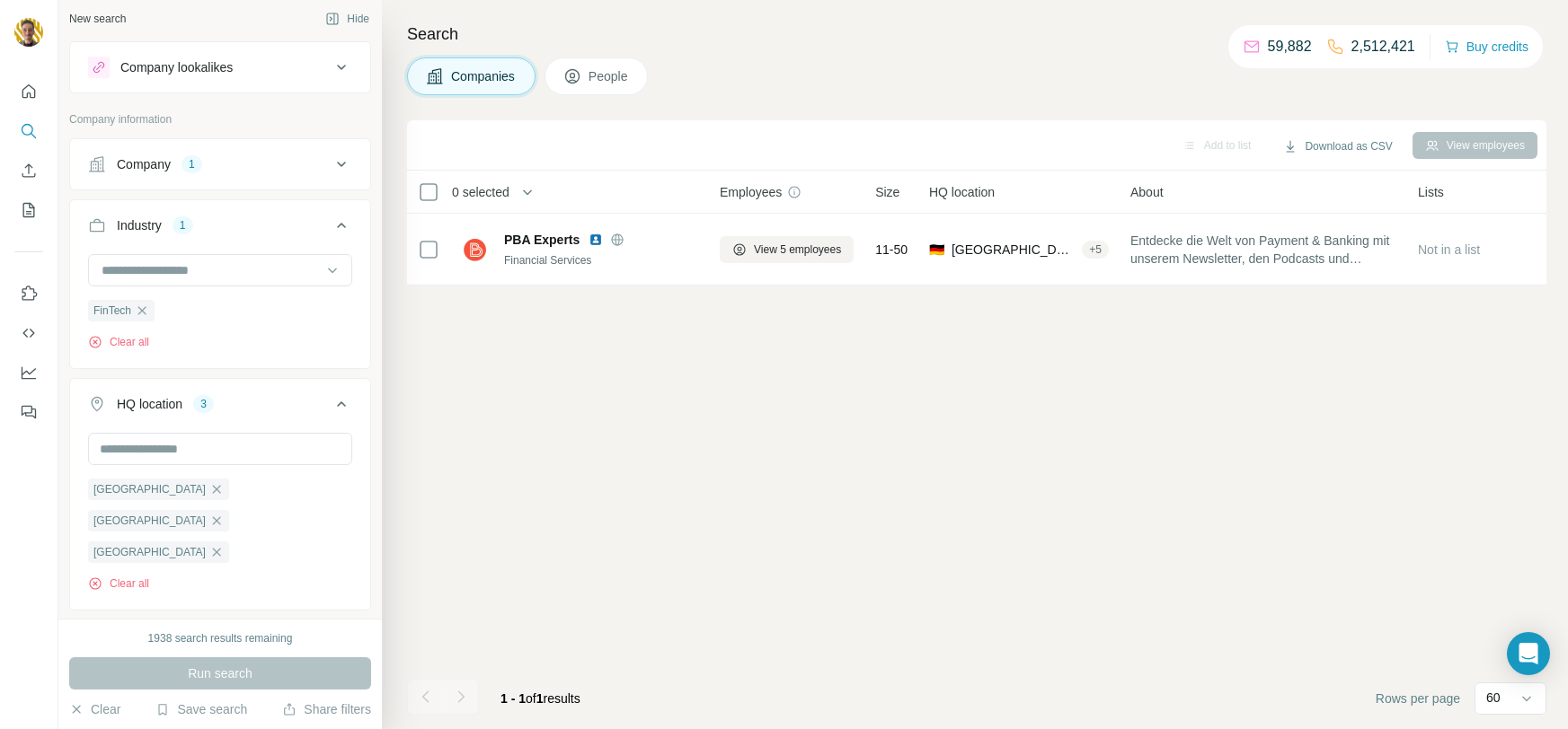
scroll to position [0, 0]
click at [329, 642] on div "Annual revenue ($) 1" at bounding box center [210, 651] width 243 height 18
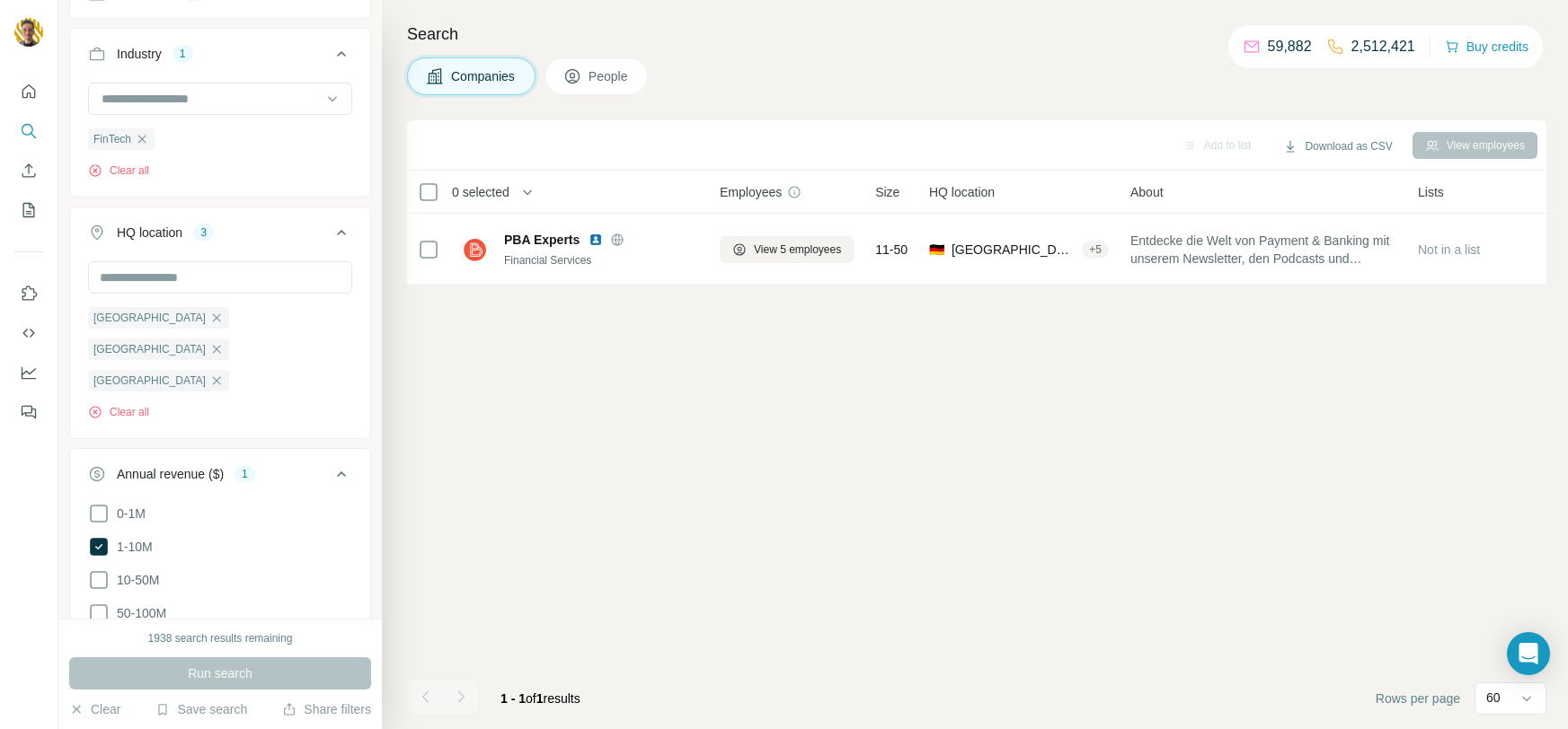
scroll to position [178, 0]
click at [105, 537] on icon at bounding box center [98, 546] width 18 height 18
click at [245, 669] on span "Run search" at bounding box center [220, 673] width 65 height 18
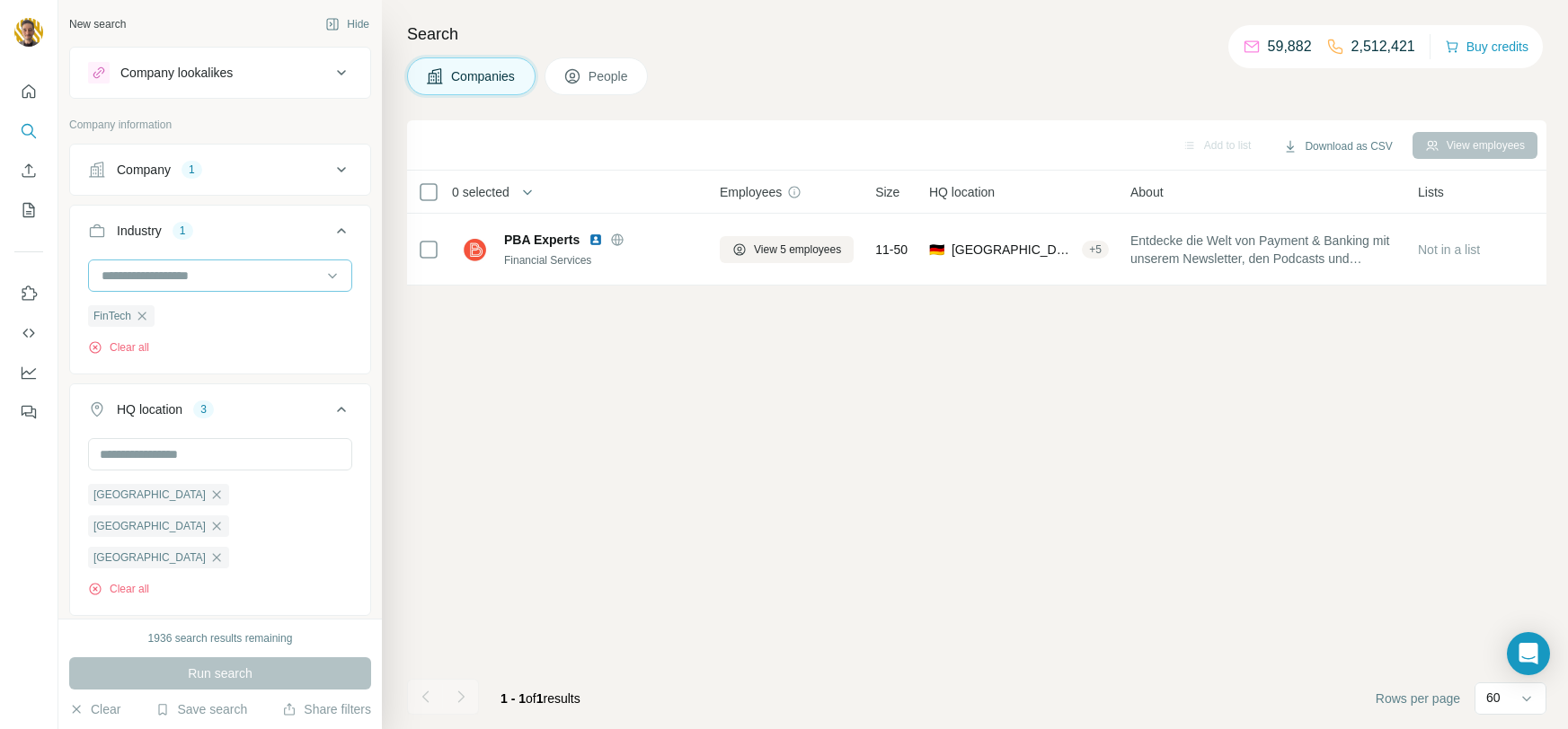
click at [238, 268] on input at bounding box center [210, 275] width 222 height 20
click at [233, 170] on div "Company 1" at bounding box center [210, 170] width 243 height 18
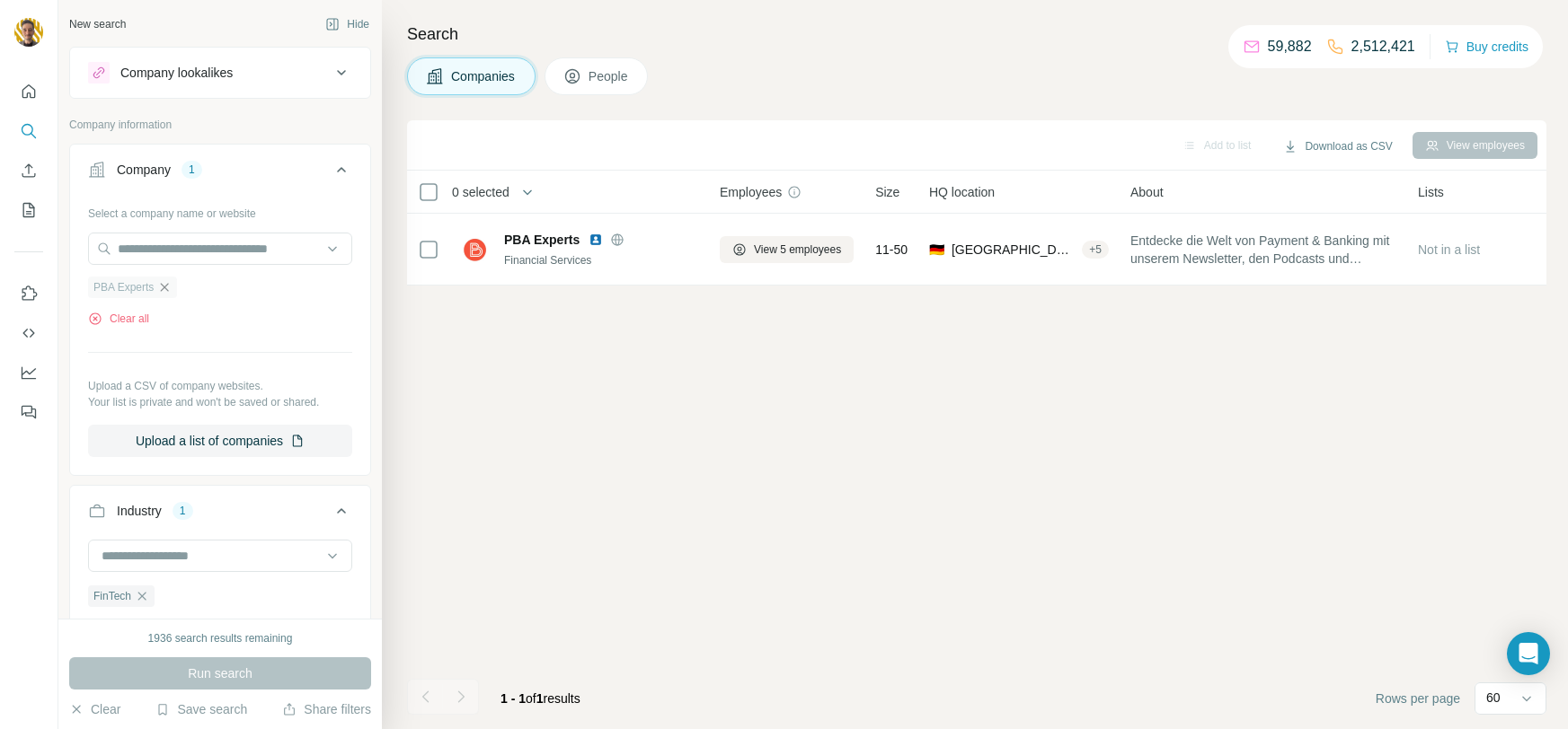
click at [171, 282] on icon "button" at bounding box center [164, 287] width 14 height 14
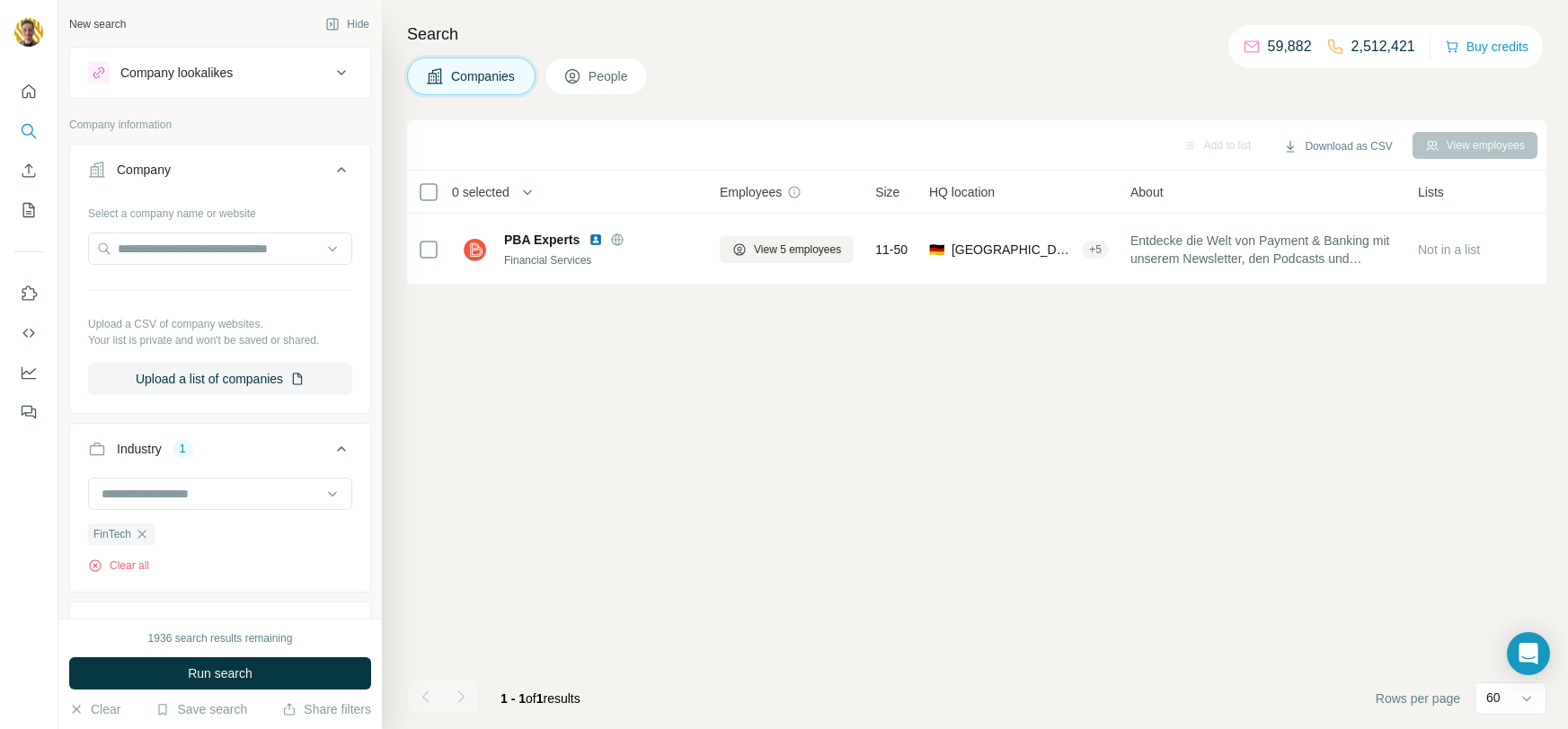
click at [235, 655] on div "1936 search results remaining Run search Clear Save search Share filters" at bounding box center [220, 673] width 323 height 110
click at [246, 694] on div "1936 search results remaining Run search Clear Save search Share filters" at bounding box center [220, 673] width 323 height 110
click at [239, 674] on span "Run search" at bounding box center [220, 673] width 65 height 18
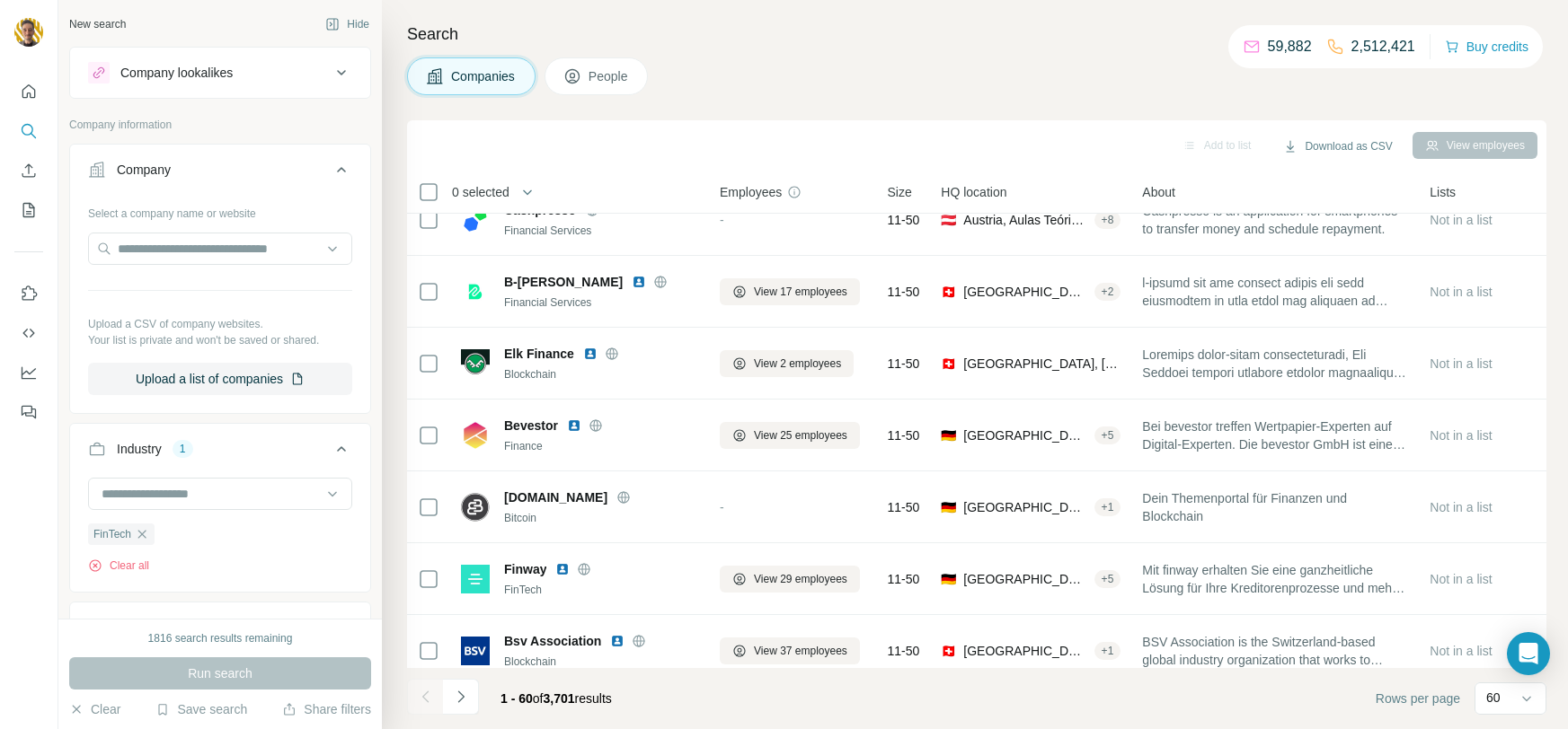
scroll to position [3857, 0]
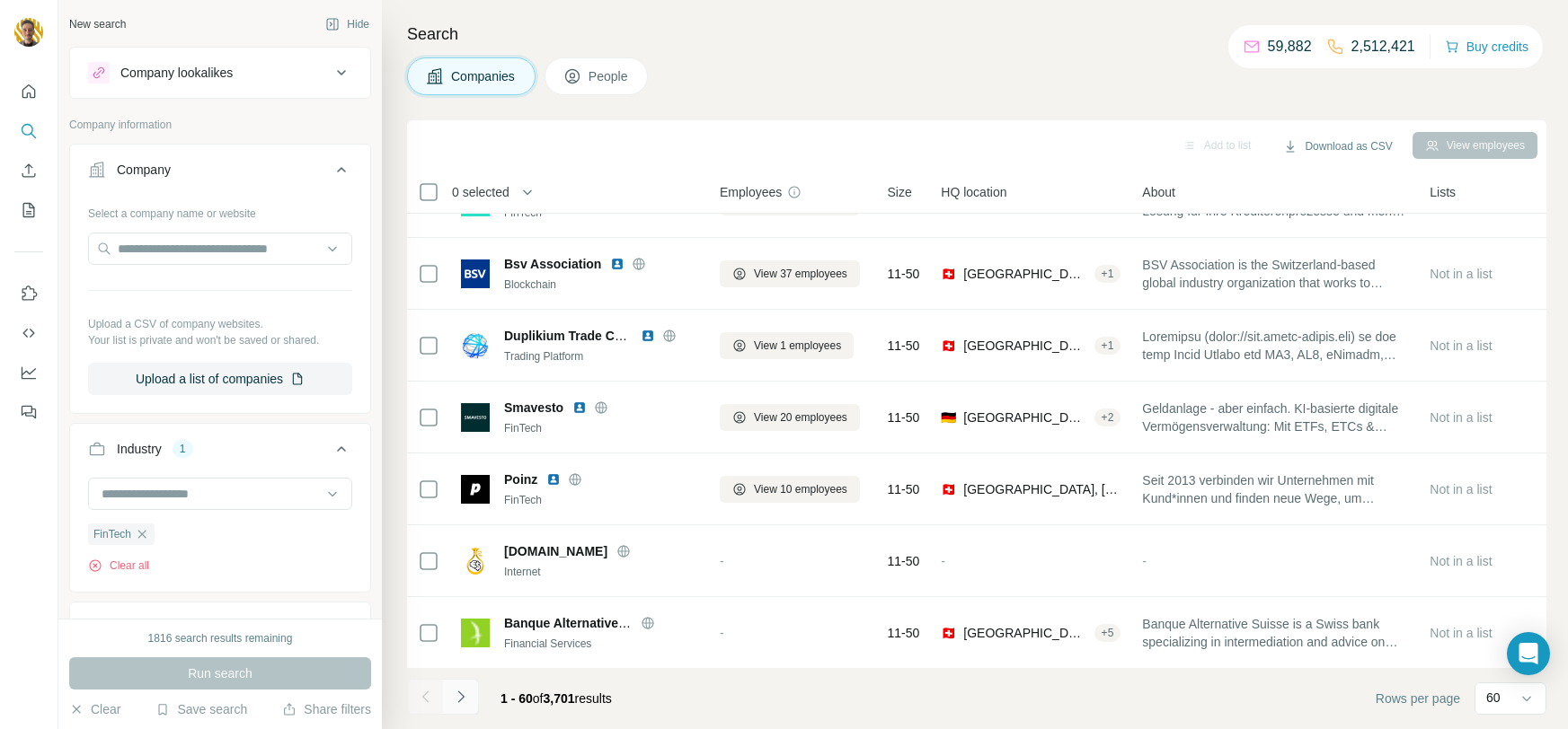
click at [458, 698] on icon "Navigate to next page" at bounding box center [461, 697] width 18 height 18
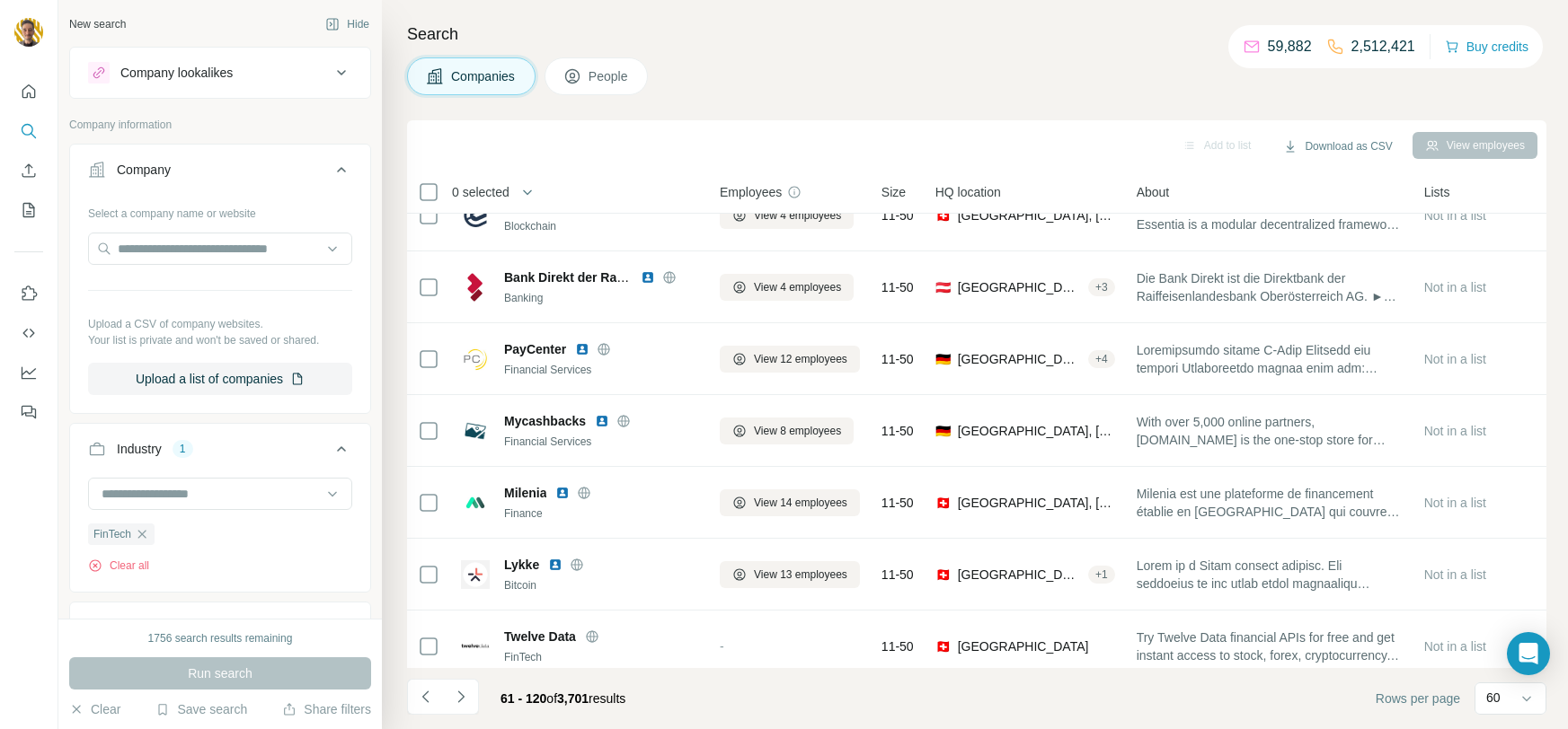
scroll to position [1745, 0]
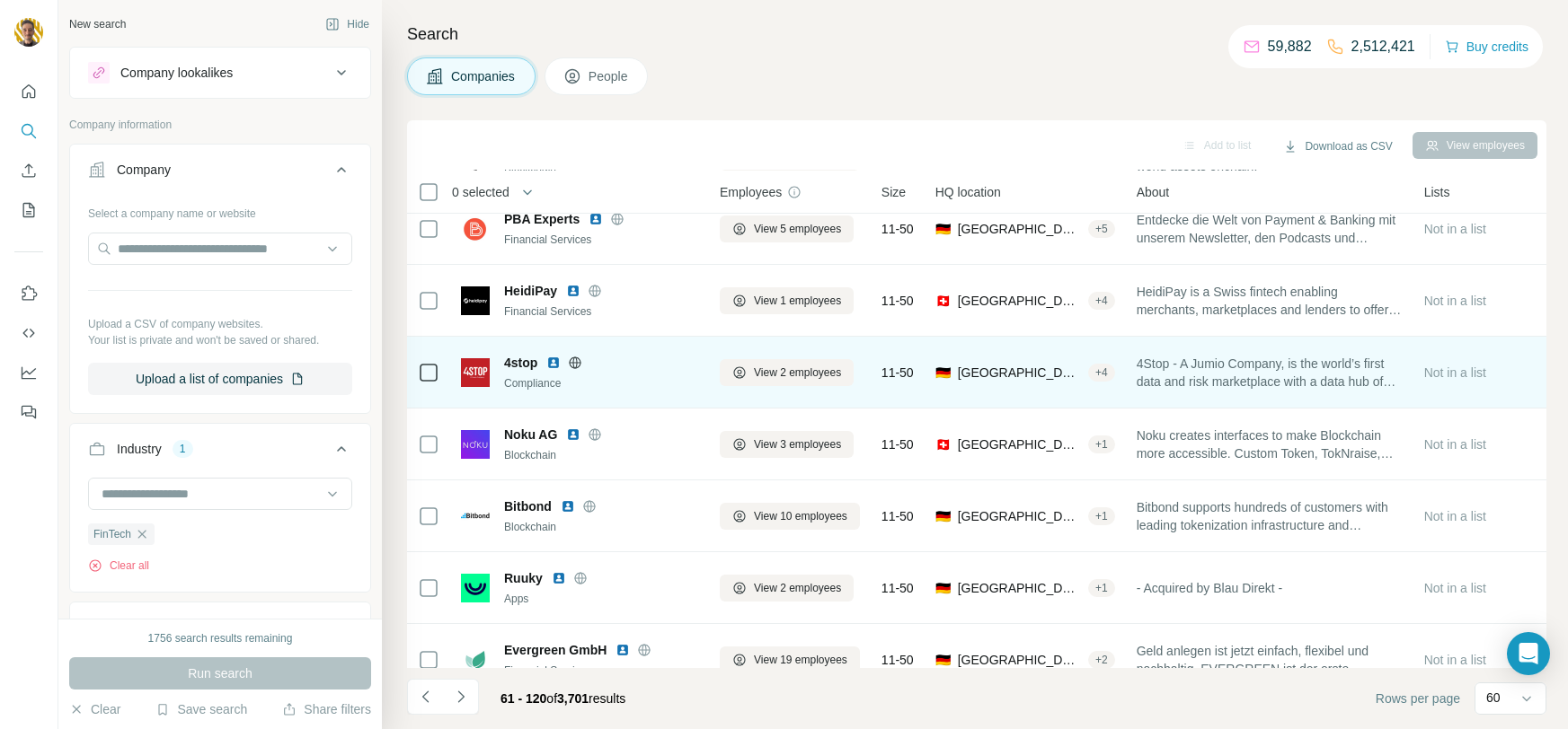
click at [581, 364] on icon at bounding box center [575, 363] width 14 height 14
click at [814, 371] on span "View 2 employees" at bounding box center [798, 373] width 88 height 16
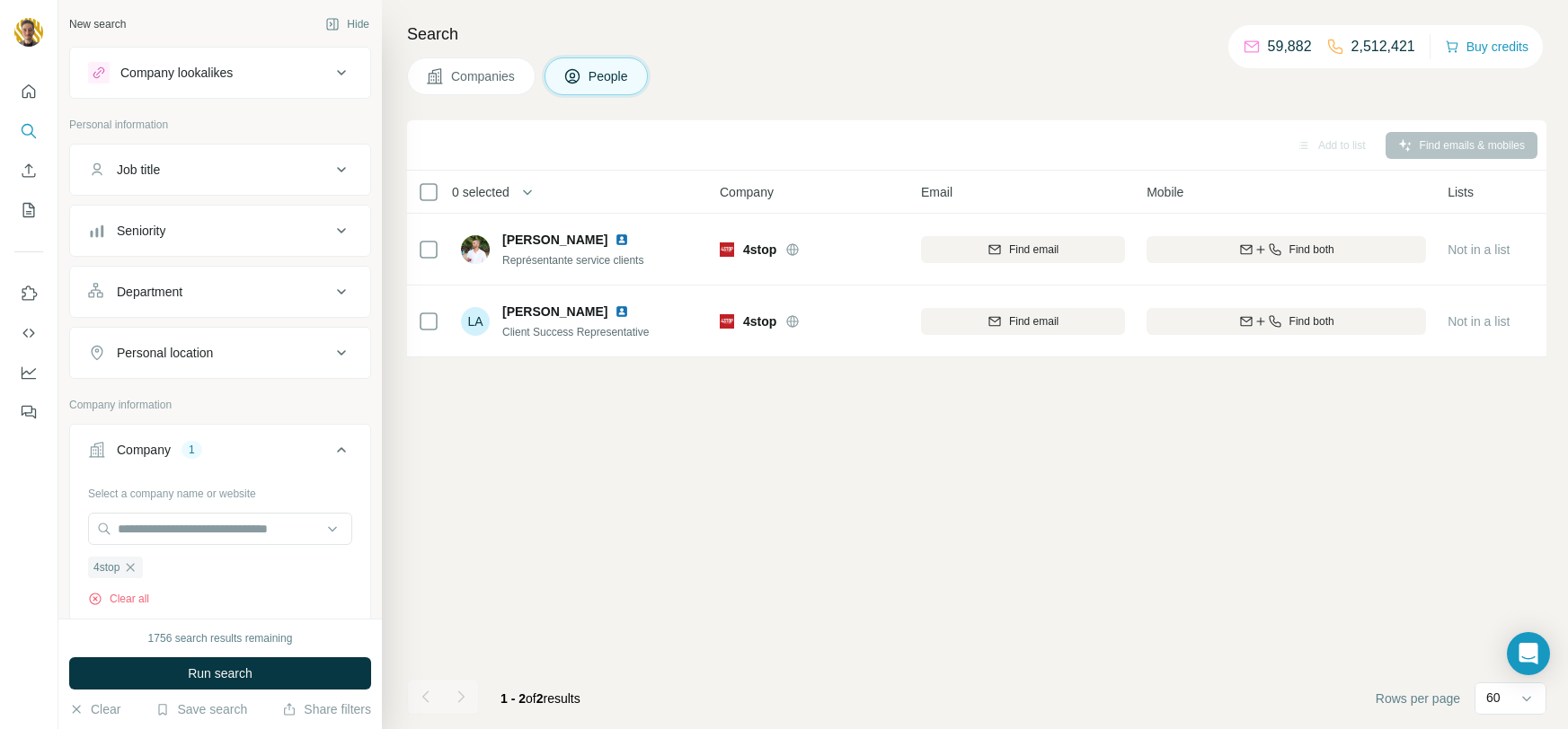
scroll to position [0, 0]
click at [478, 75] on span "Companies" at bounding box center [484, 77] width 66 height 18
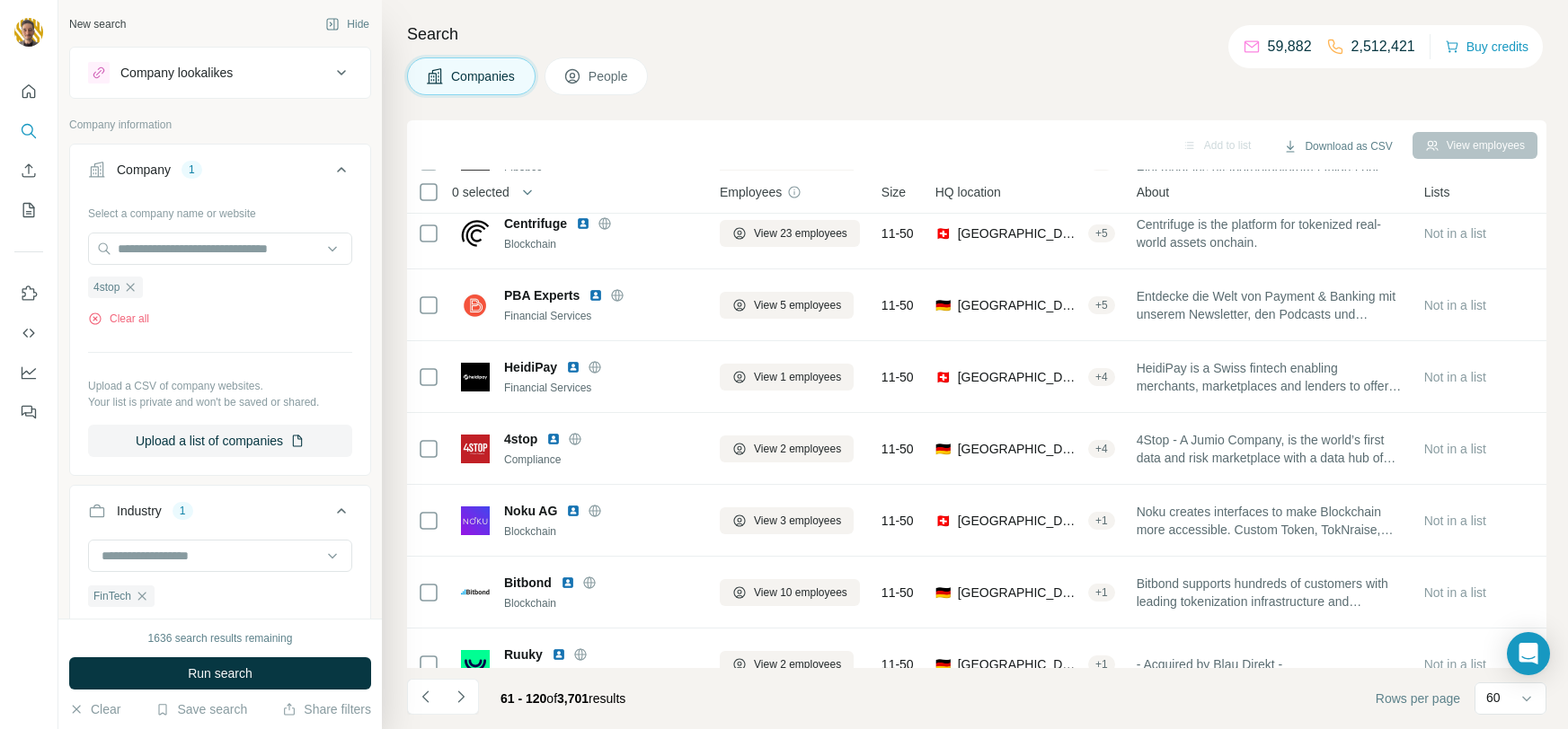
scroll to position [1893, 0]
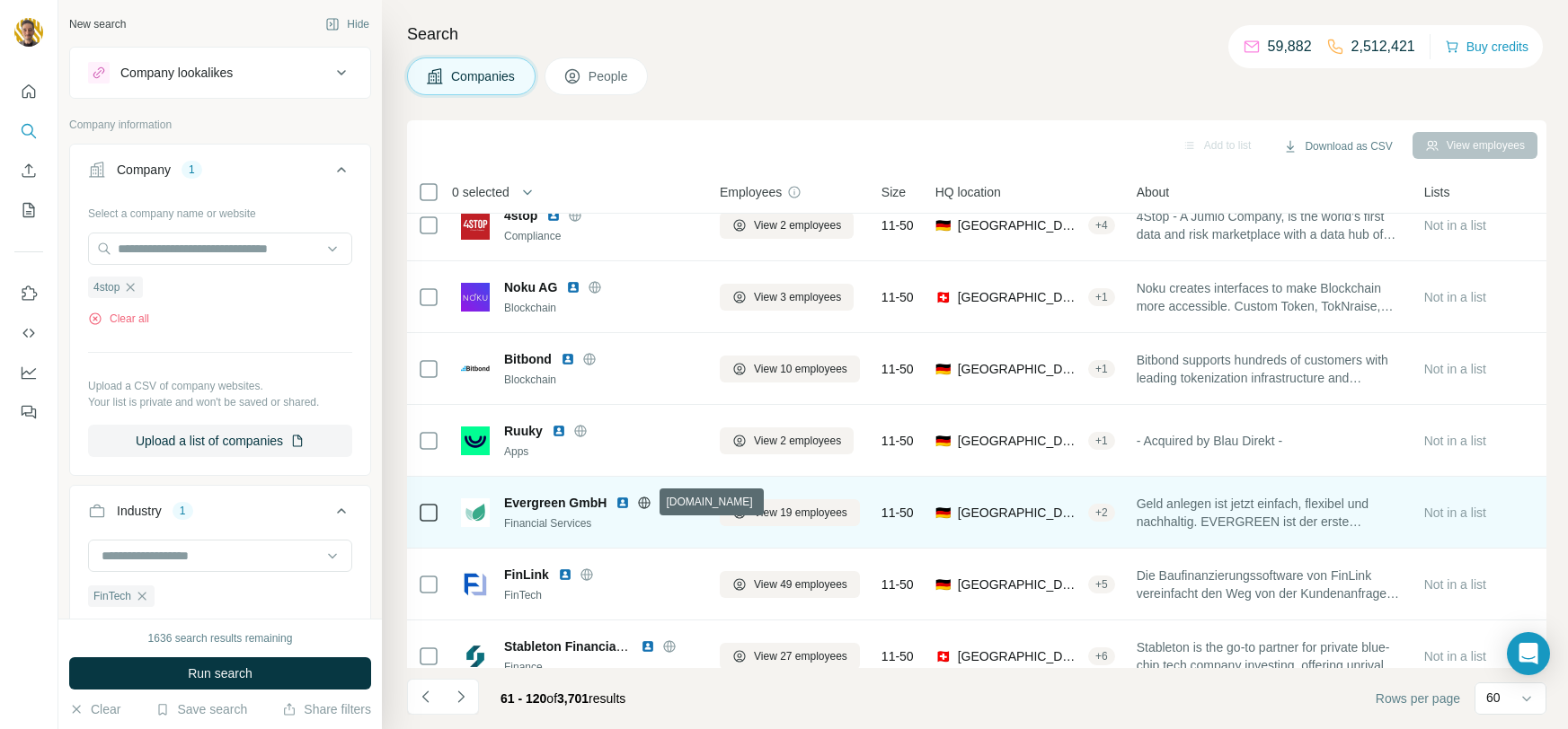
click at [649, 506] on icon at bounding box center [644, 503] width 14 height 14
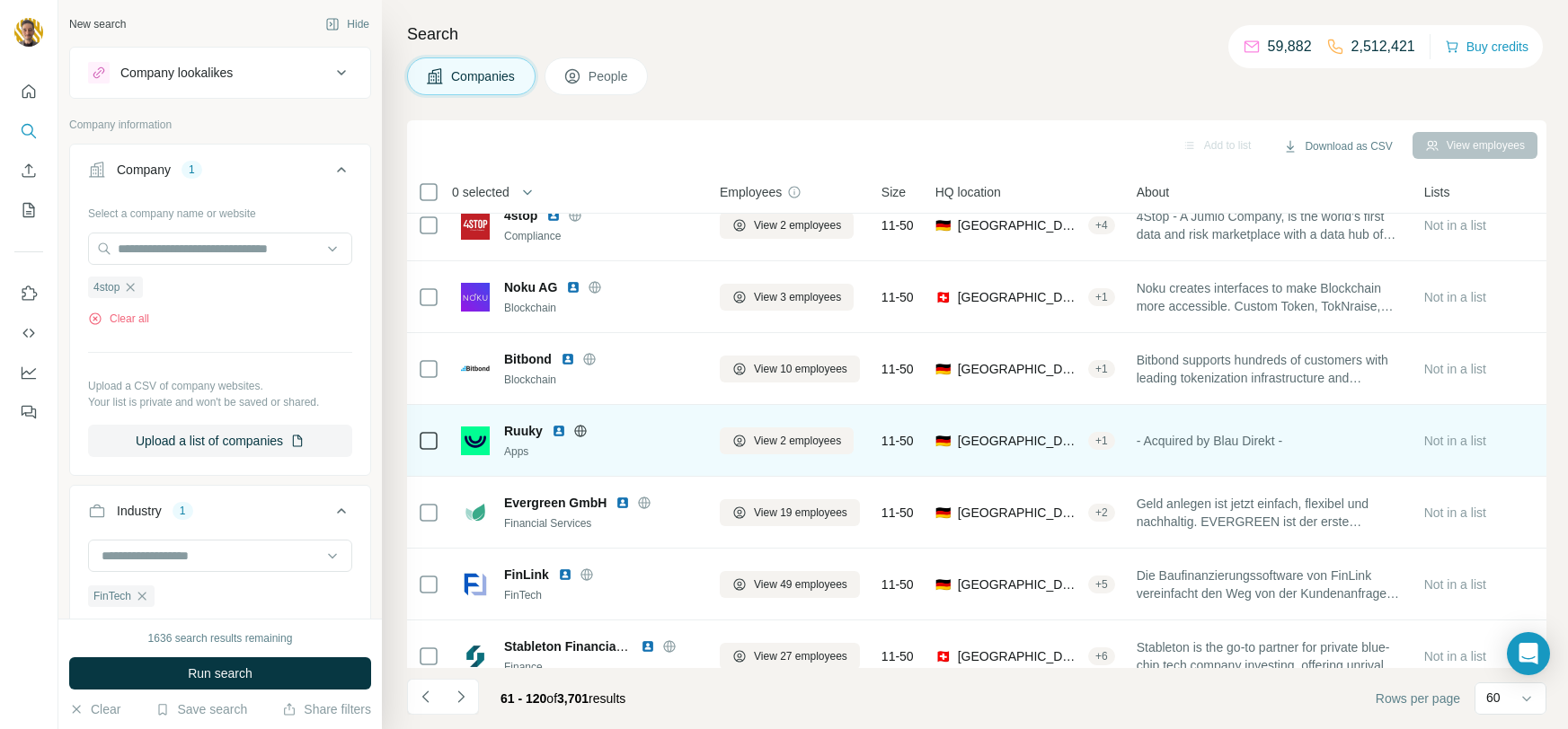
scroll to position [3378, 0]
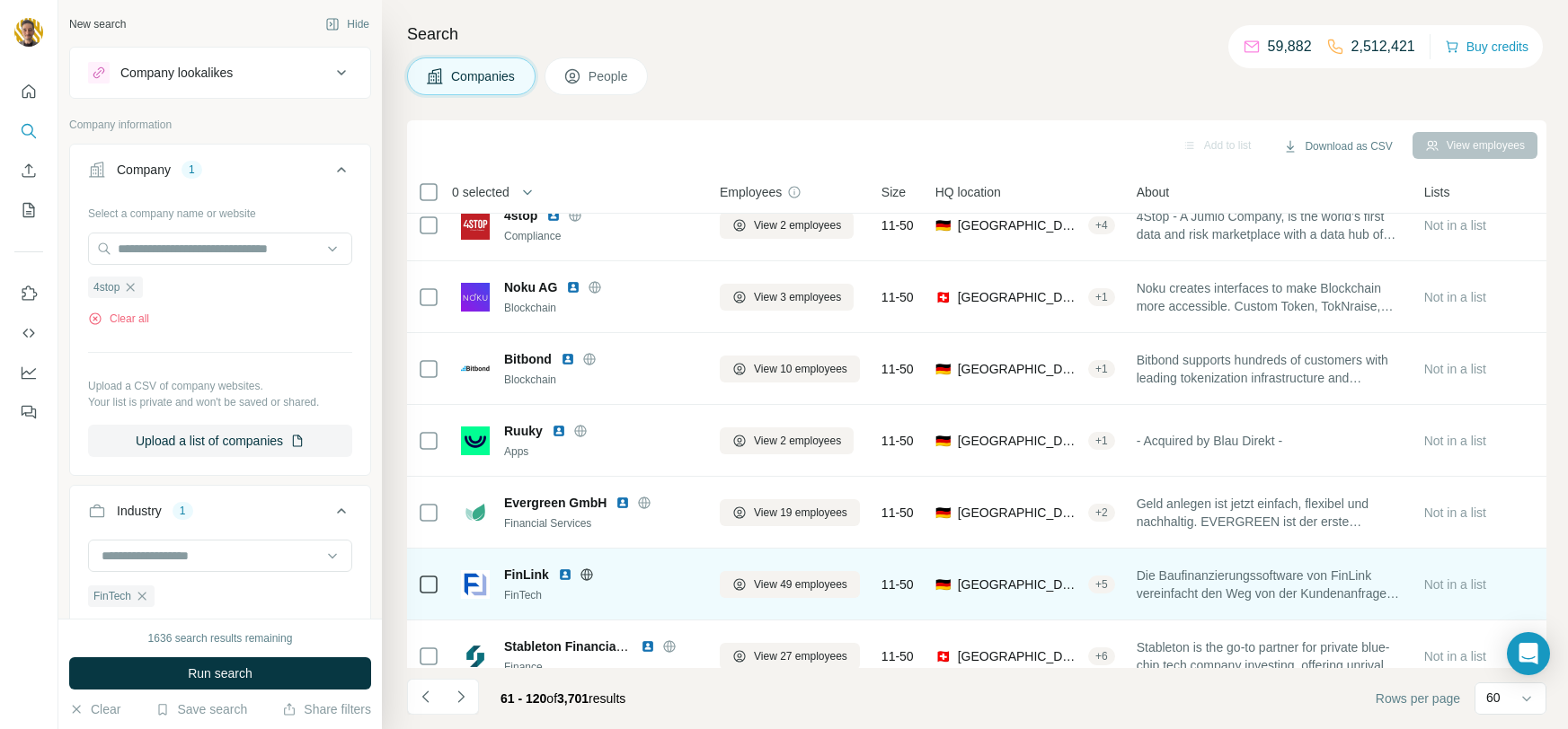
click at [588, 571] on icon at bounding box center [587, 575] width 14 height 14
click at [560, 578] on img at bounding box center [565, 575] width 14 height 14
